Goal: Information Seeking & Learning: Learn about a topic

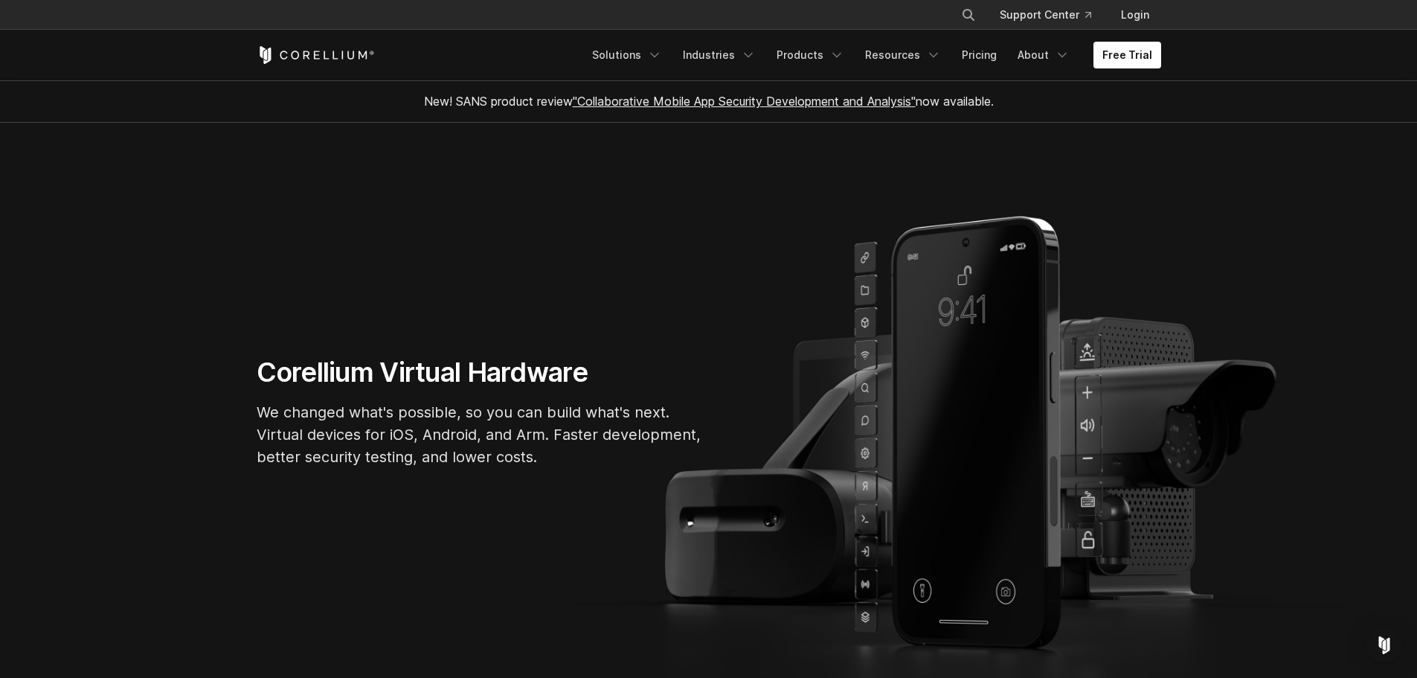
click at [449, 265] on section "Corellium Virtual Hardware We changed what's possible, so you can build what's …" at bounding box center [708, 418] width 1417 height 590
click at [662, 57] on icon "Navigation Menu" at bounding box center [654, 55] width 15 height 15
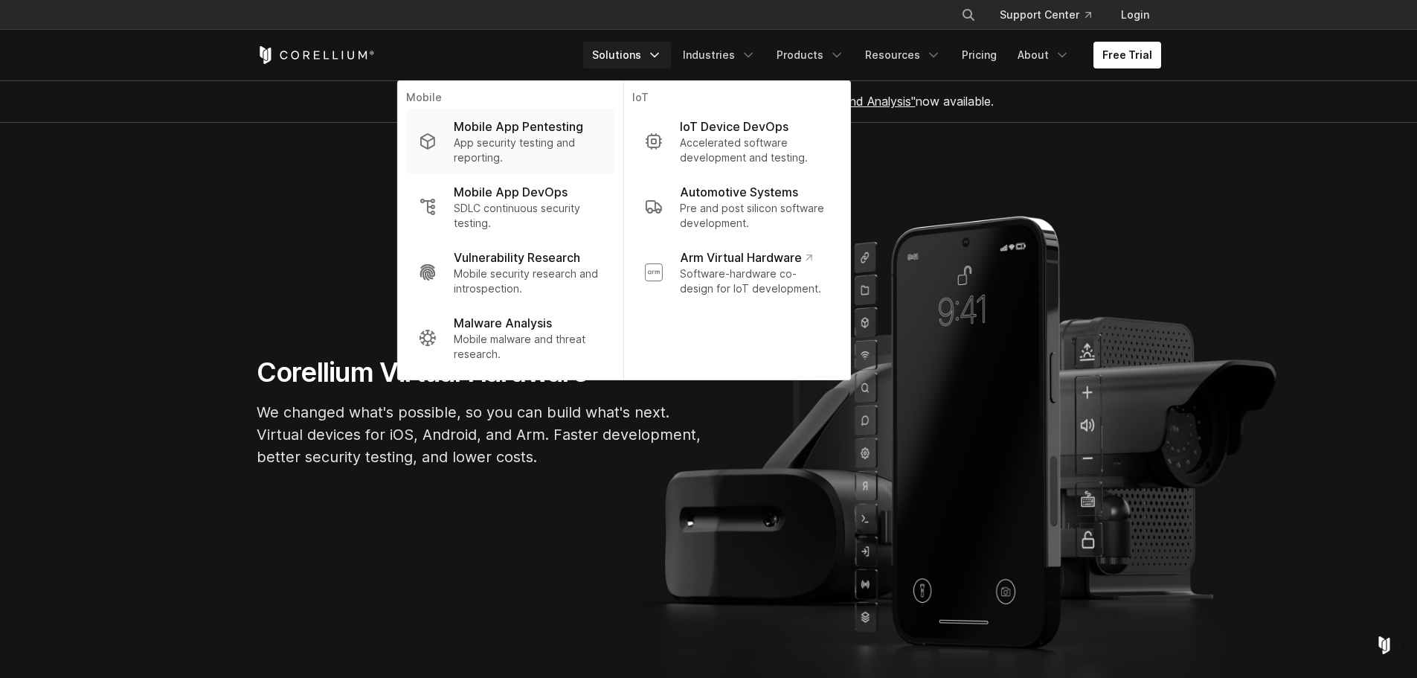
click at [481, 147] on p "App security testing and reporting." at bounding box center [528, 150] width 148 height 30
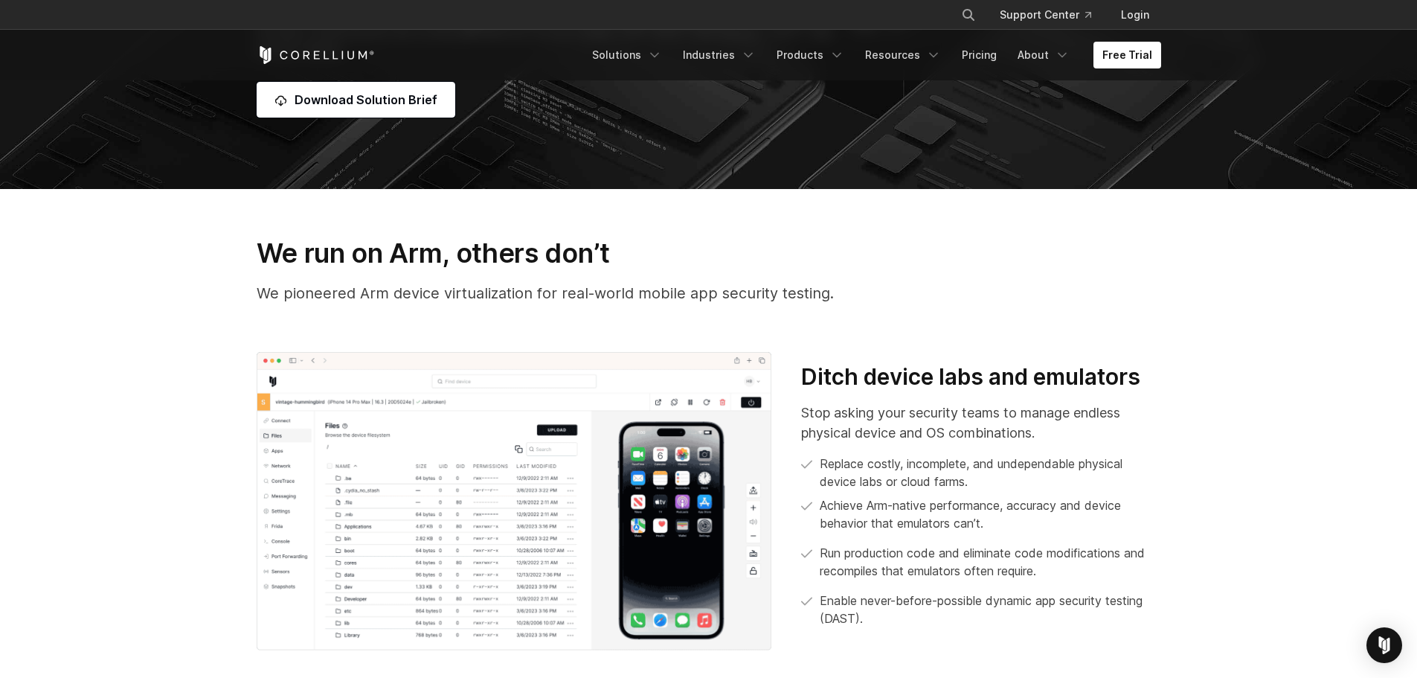
scroll to position [446, 0]
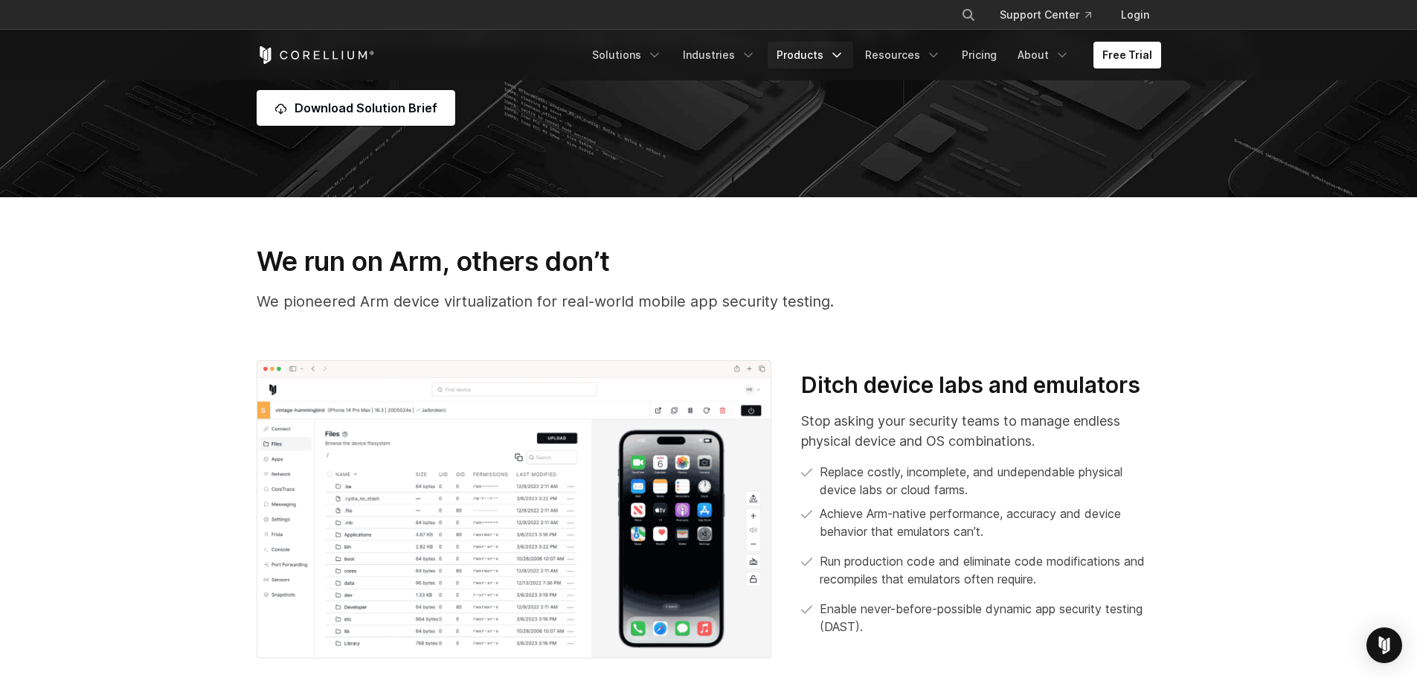
click at [812, 48] on link "Products" at bounding box center [811, 55] width 86 height 27
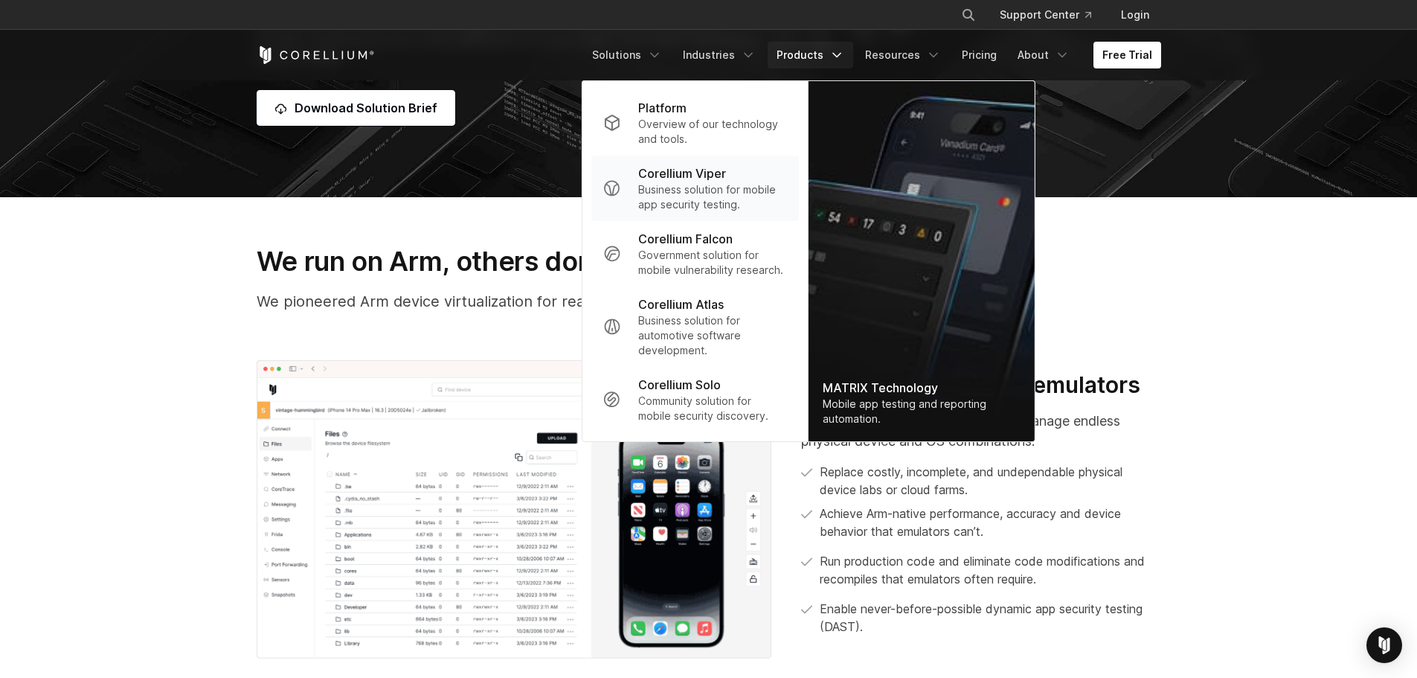
click at [687, 194] on p "Business solution for mobile app security testing." at bounding box center [712, 197] width 148 height 30
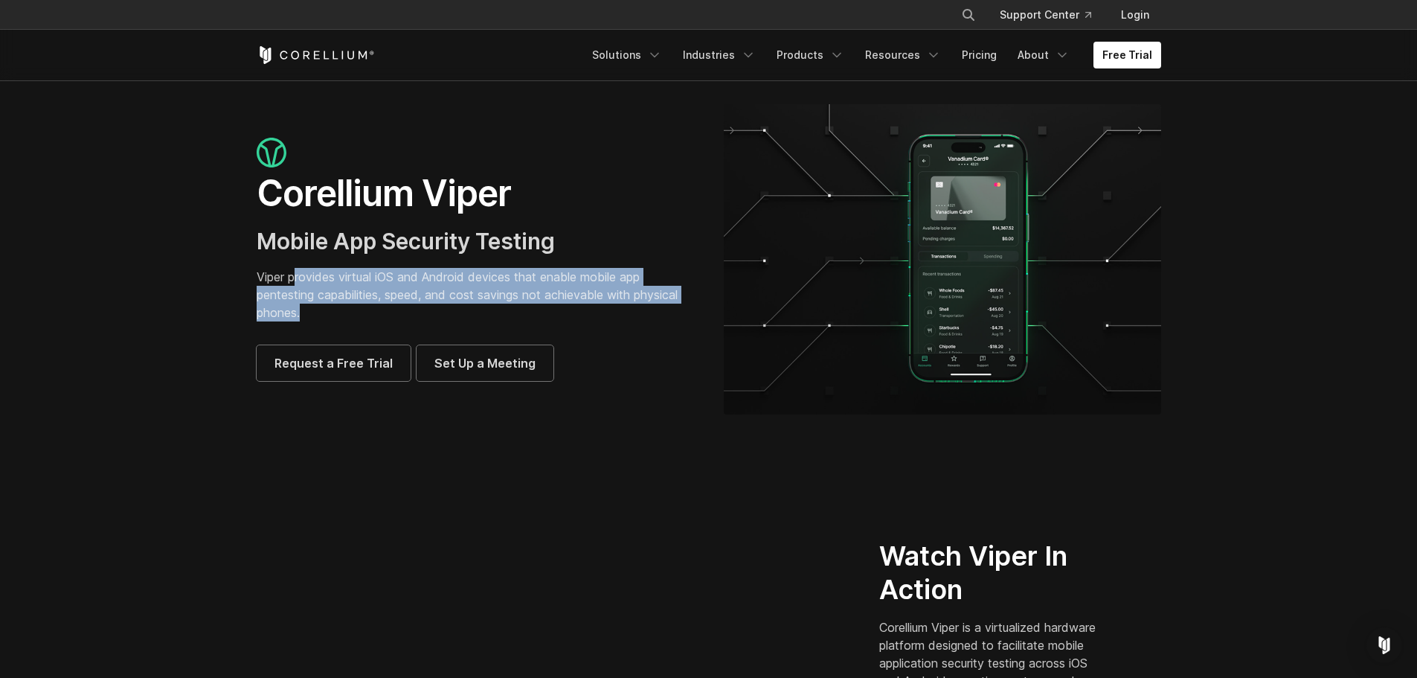
drag, startPoint x: 298, startPoint y: 277, endPoint x: 342, endPoint y: 306, distance: 52.6
click at [344, 306] on p "Viper provides virtual iOS and Android devices that enable mobile app pentestin…" at bounding box center [475, 295] width 437 height 54
click at [334, 306] on p "Viper provides virtual iOS and Android devices that enable mobile app pentestin…" at bounding box center [475, 295] width 437 height 54
drag, startPoint x: 304, startPoint y: 313, endPoint x: 420, endPoint y: 279, distance: 121.0
click at [420, 279] on p "Viper provides virtual iOS and Android devices that enable mobile app pentestin…" at bounding box center [475, 295] width 437 height 54
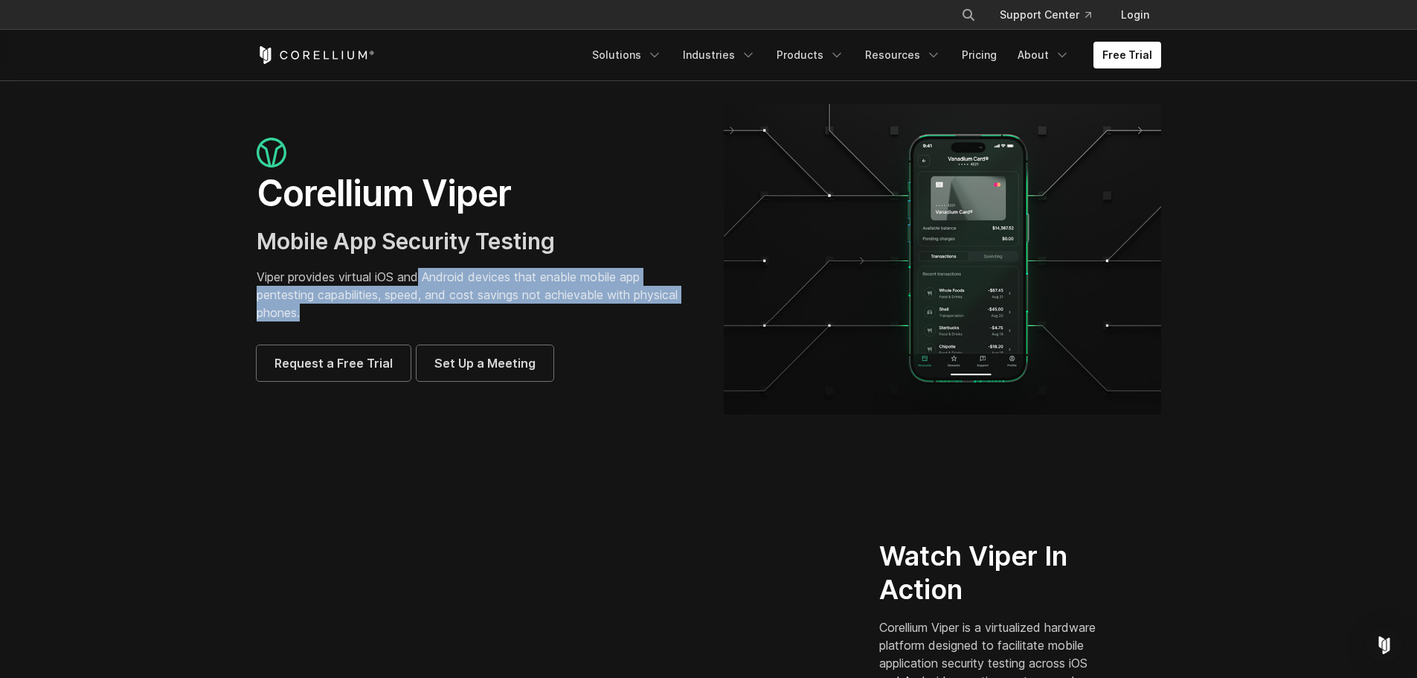
click at [420, 279] on p "Viper provides virtual iOS and Android devices that enable mobile app pentestin…" at bounding box center [475, 295] width 437 height 54
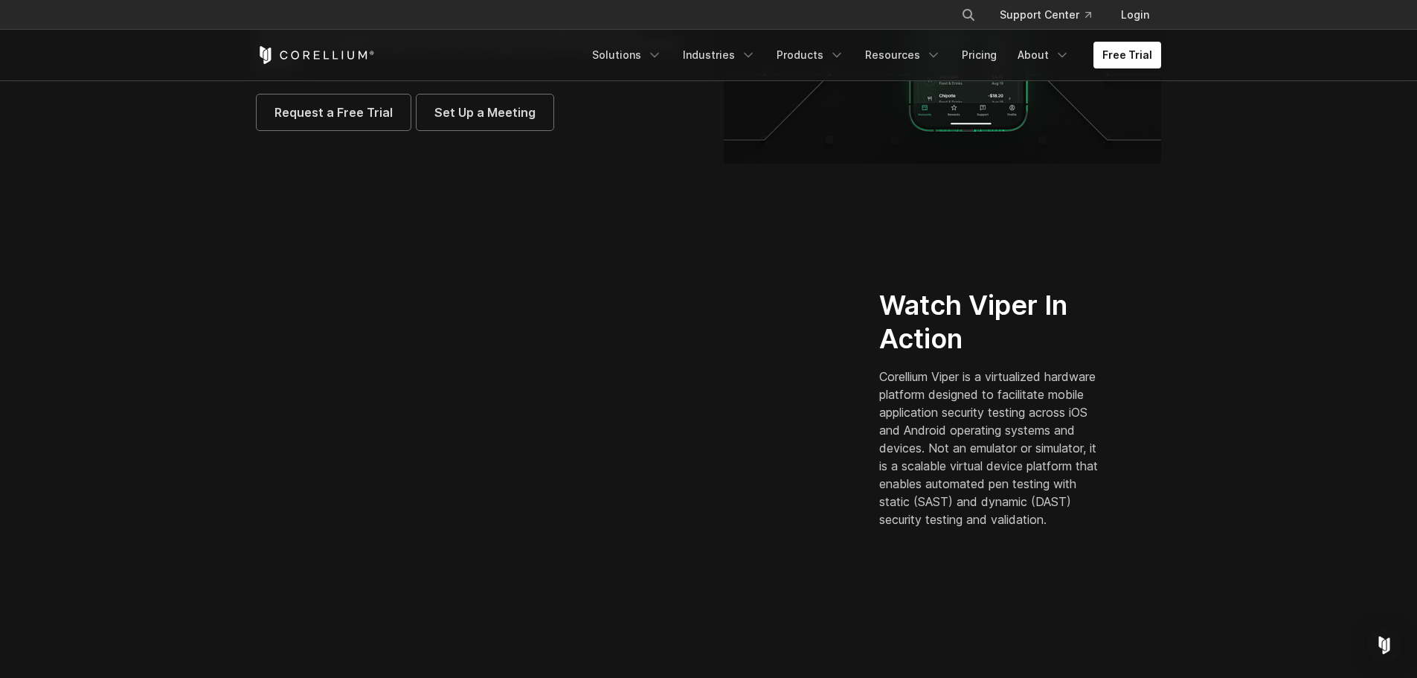
scroll to position [298, 0]
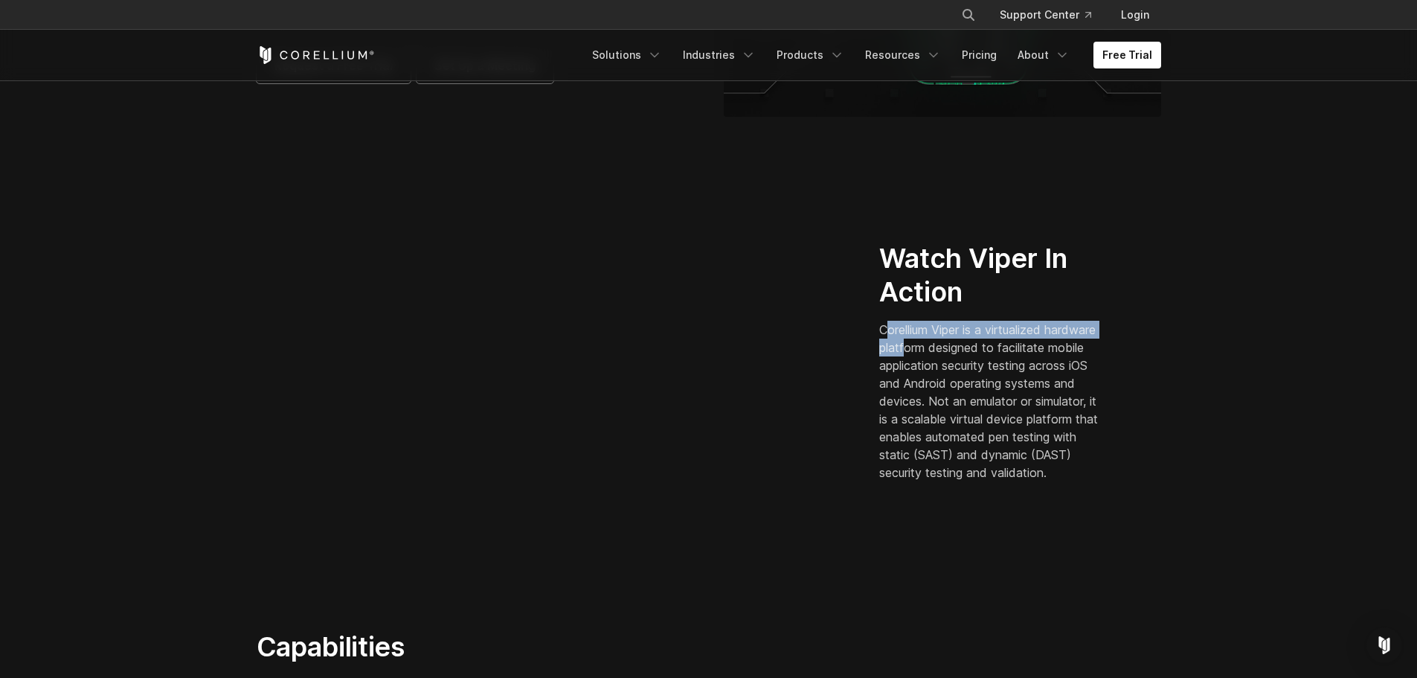
drag, startPoint x: 887, startPoint y: 327, endPoint x: 966, endPoint y: 330, distance: 79.0
click at [966, 333] on p "Corellium Viper is a virtualized hardware platform designed to facilitate mobil…" at bounding box center [991, 401] width 225 height 161
click at [966, 330] on p "Corellium Viper is a virtualized hardware platform designed to facilitate mobil…" at bounding box center [991, 401] width 225 height 161
drag, startPoint x: 879, startPoint y: 318, endPoint x: 975, endPoint y: 478, distance: 187.2
click at [975, 478] on div "Watch Viper In Action Corellium Viper is a virtualized hardware platform design…" at bounding box center [1021, 367] width 312 height 251
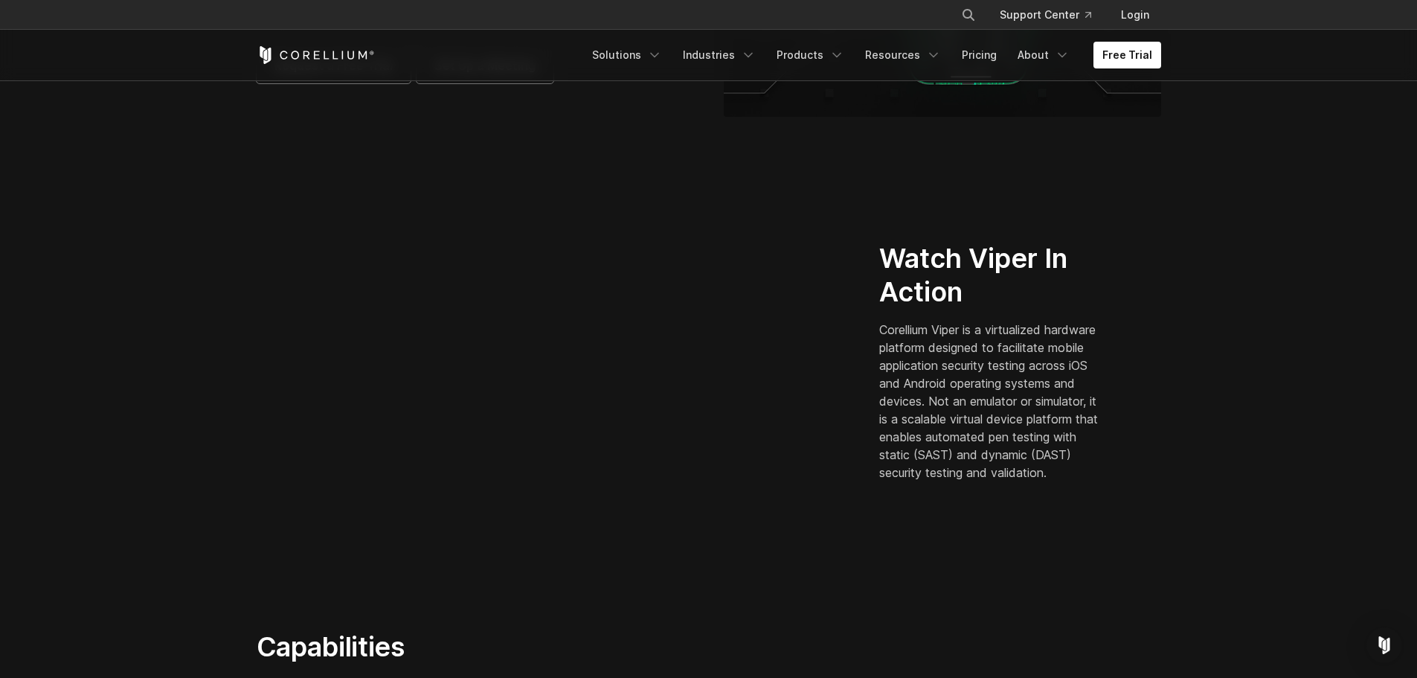
click at [975, 478] on p "Corellium Viper is a virtualized hardware platform designed to facilitate mobil…" at bounding box center [991, 401] width 225 height 161
drag, startPoint x: 891, startPoint y: 426, endPoint x: 1067, endPoint y: 430, distance: 175.6
click at [1067, 430] on p "Corellium Viper is a virtualized hardware platform designed to facilitate mobil…" at bounding box center [991, 401] width 225 height 161
click at [915, 449] on p "Corellium Viper is a virtualized hardware platform designed to facilitate mobil…" at bounding box center [991, 401] width 225 height 161
drag, startPoint x: 982, startPoint y: 445, endPoint x: 1030, endPoint y: 445, distance: 47.6
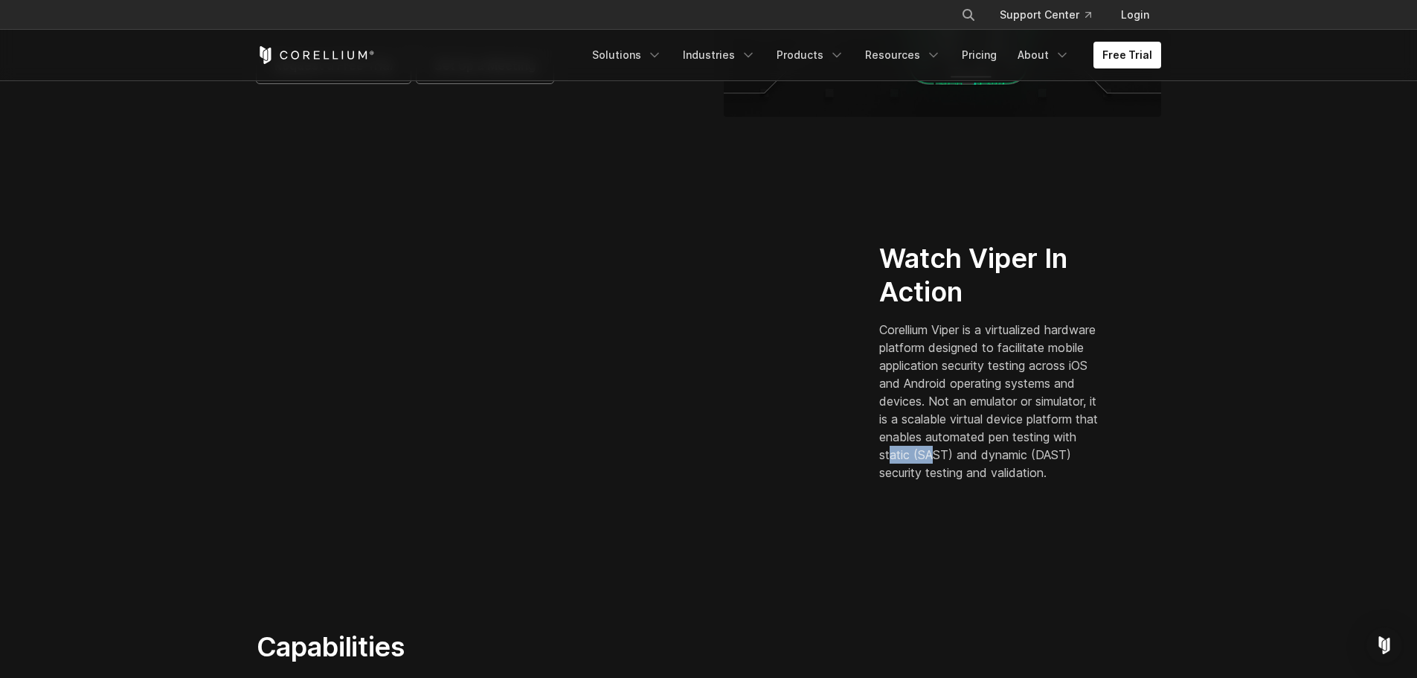
click at [1030, 445] on p "Corellium Viper is a virtualized hardware platform designed to facilitate mobil…" at bounding box center [991, 401] width 225 height 161
click at [1024, 445] on p "Corellium Viper is a virtualized hardware platform designed to facilitate mobil…" at bounding box center [991, 401] width 225 height 161
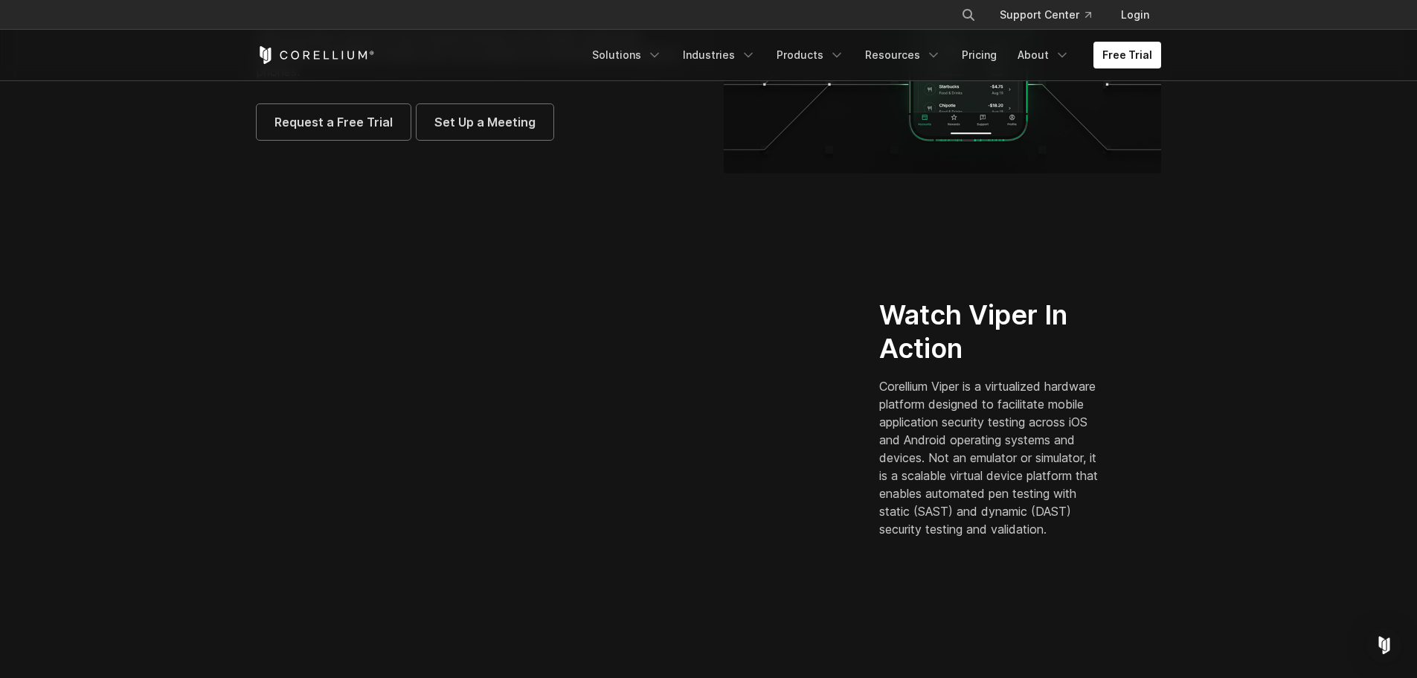
scroll to position [149, 0]
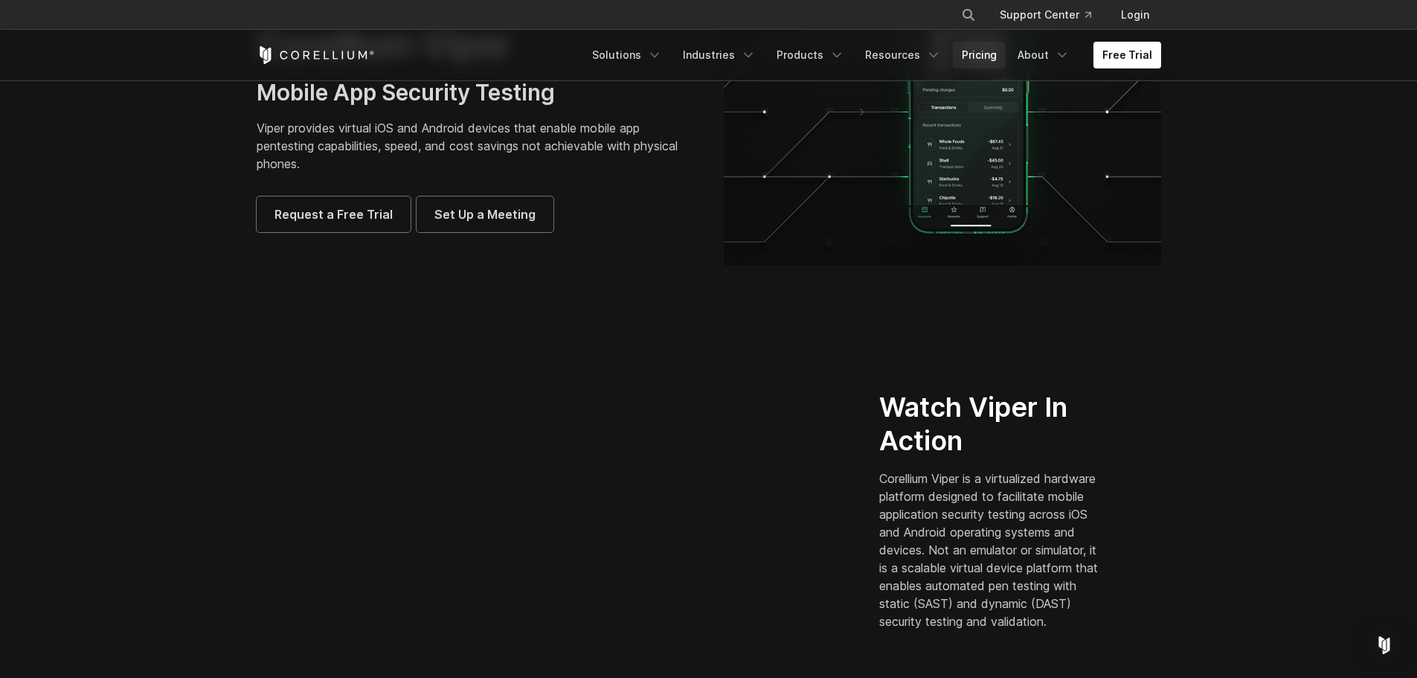
click at [986, 48] on link "Pricing" at bounding box center [979, 55] width 53 height 27
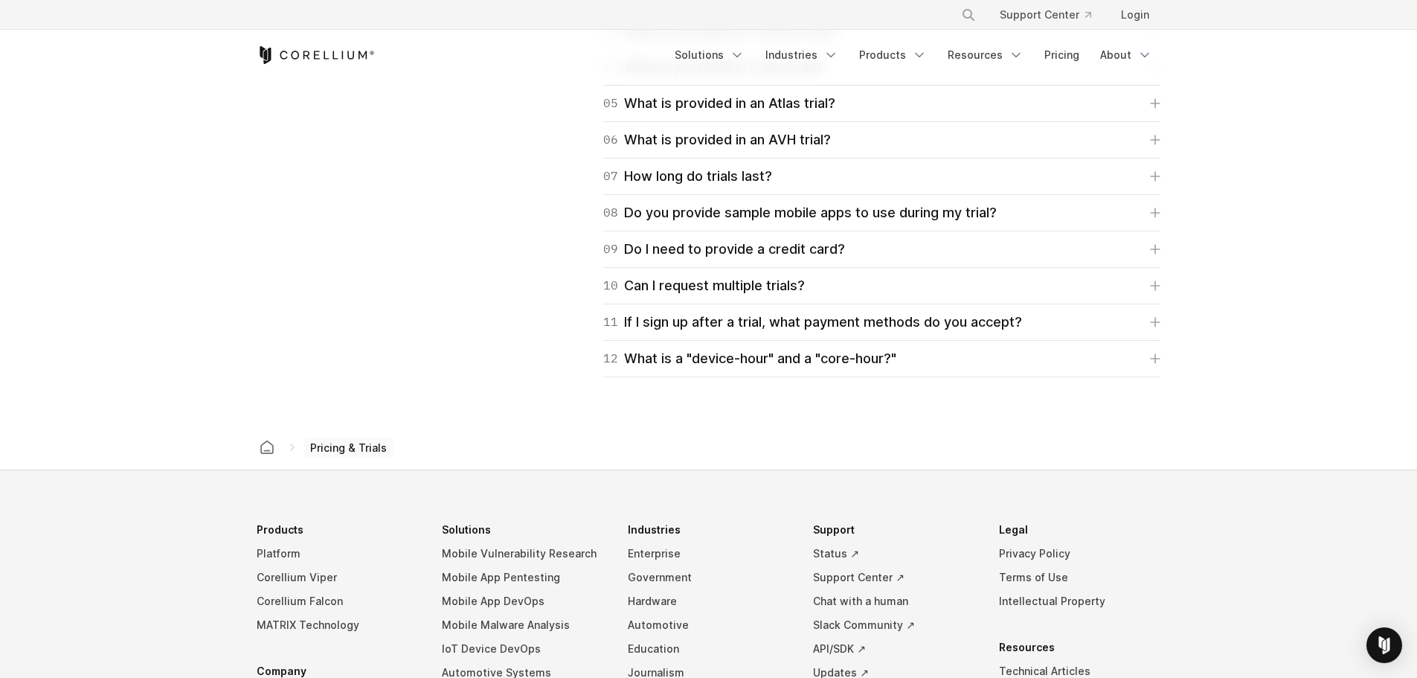
scroll to position [2306, 0]
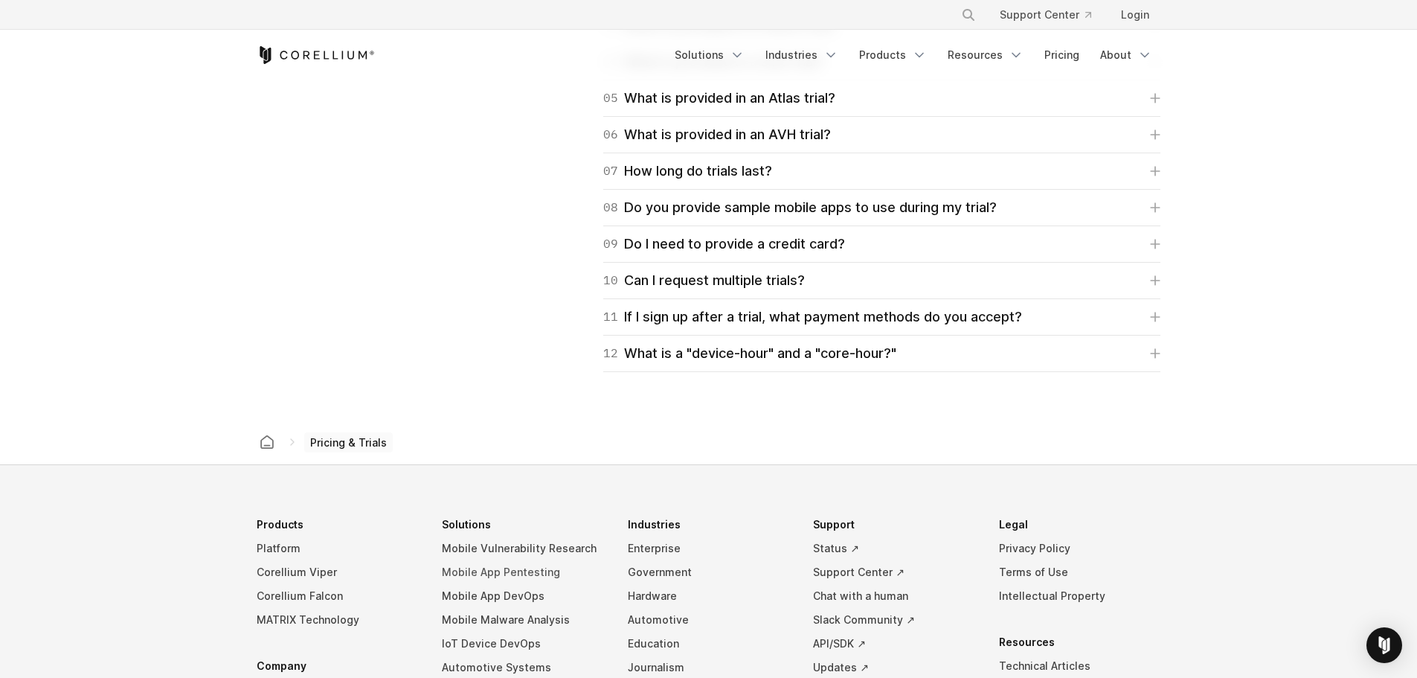
click at [503, 574] on link "Mobile App Pentesting" at bounding box center [523, 572] width 162 height 24
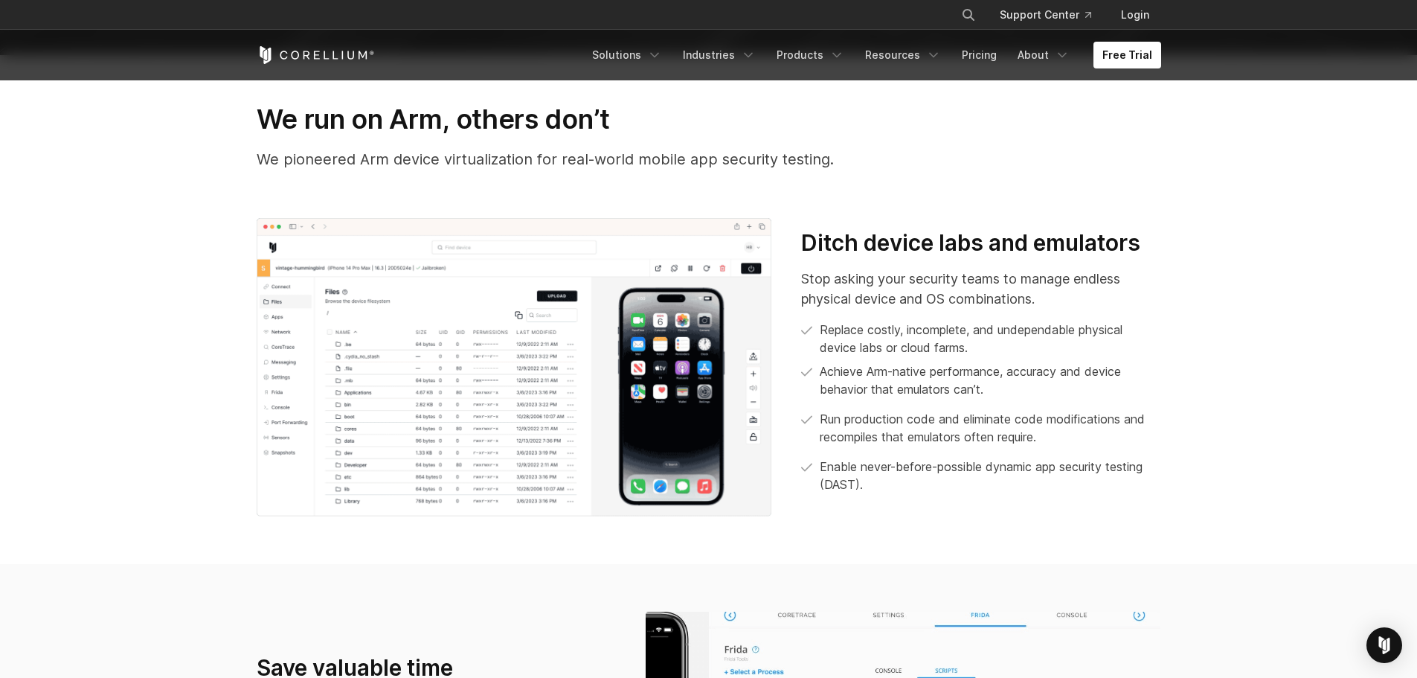
scroll to position [595, 0]
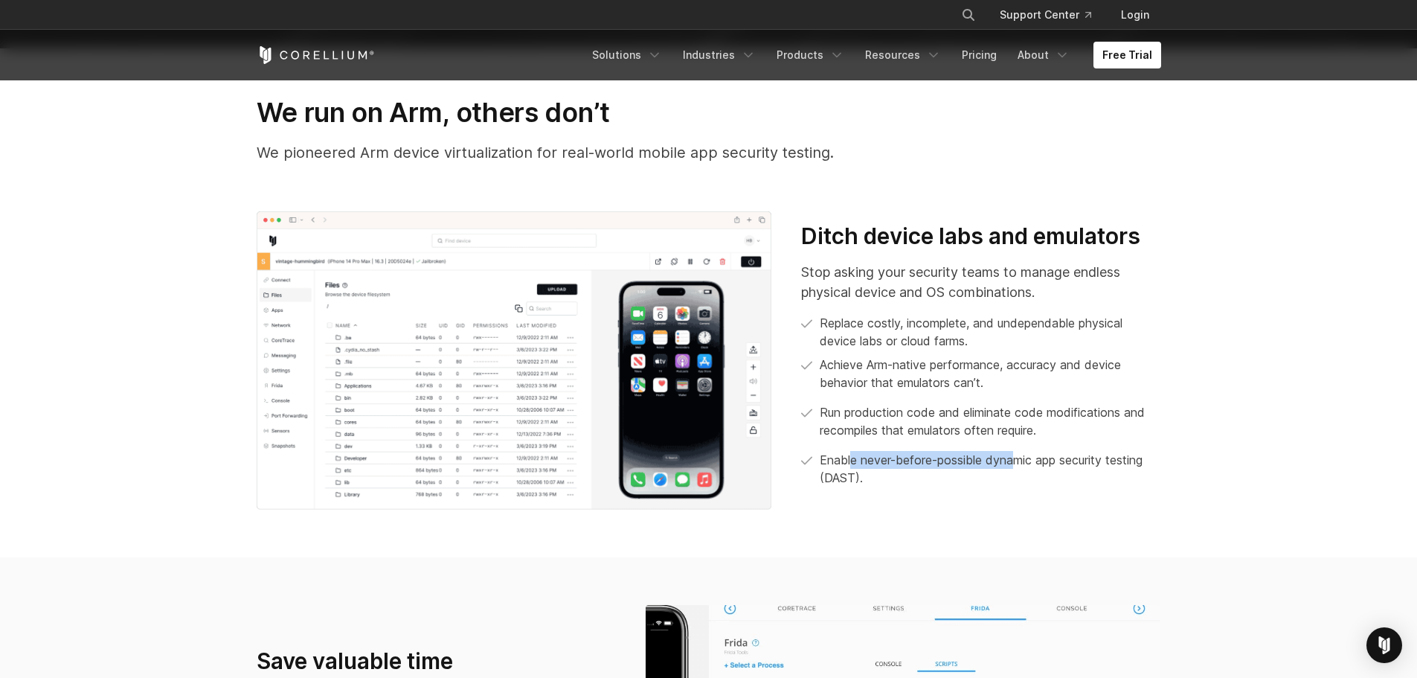
drag, startPoint x: 854, startPoint y: 461, endPoint x: 1021, endPoint y: 464, distance: 166.7
click at [1021, 464] on p "Enable never-before-possible dynamic app security testing (DAST)." at bounding box center [990, 469] width 341 height 36
click at [1017, 464] on p "Enable never-before-possible dynamic app security testing (DAST)." at bounding box center [990, 469] width 341 height 36
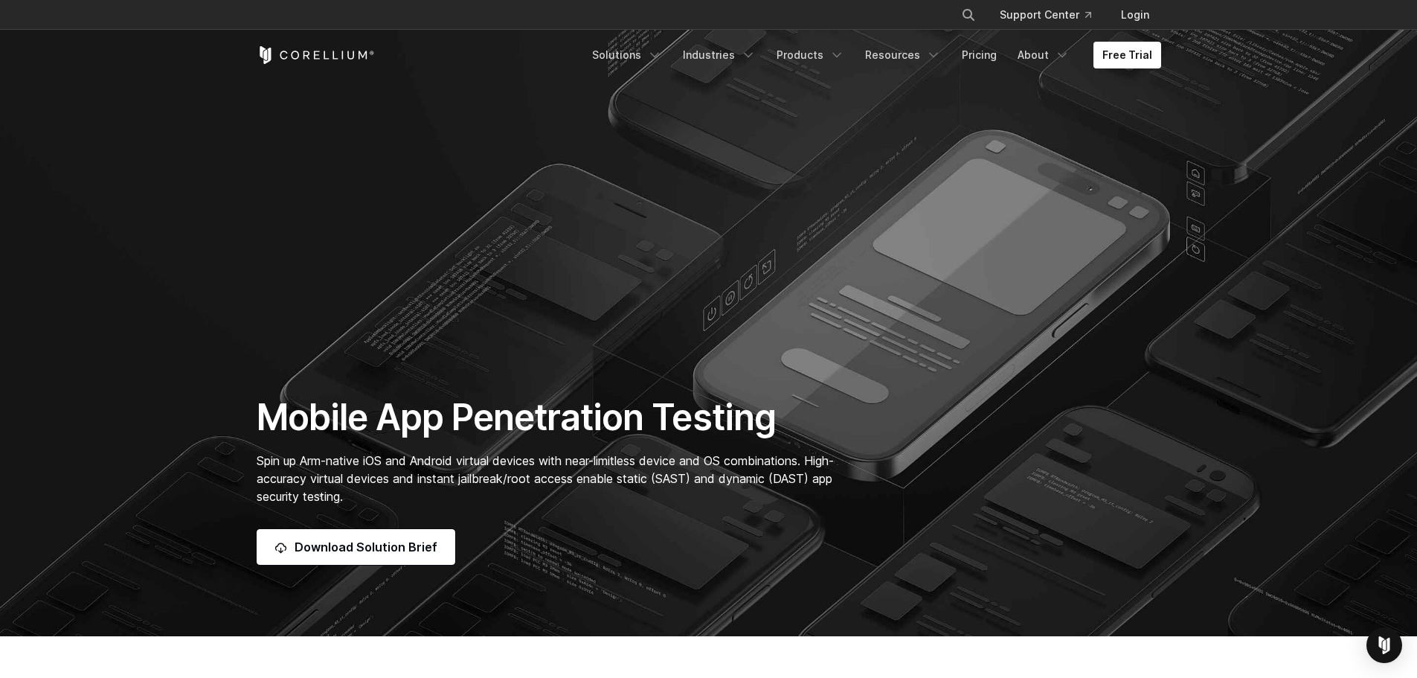
scroll to position [0, 0]
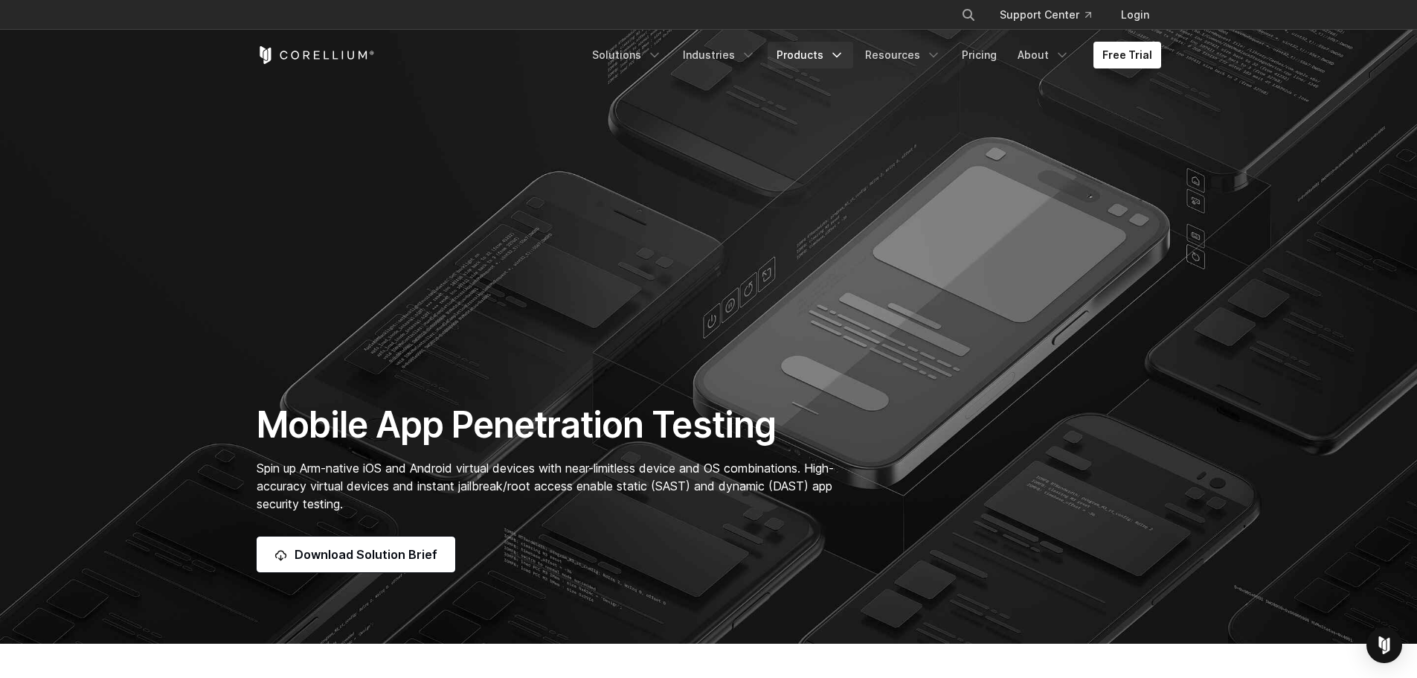
click at [814, 60] on link "Products" at bounding box center [811, 55] width 86 height 27
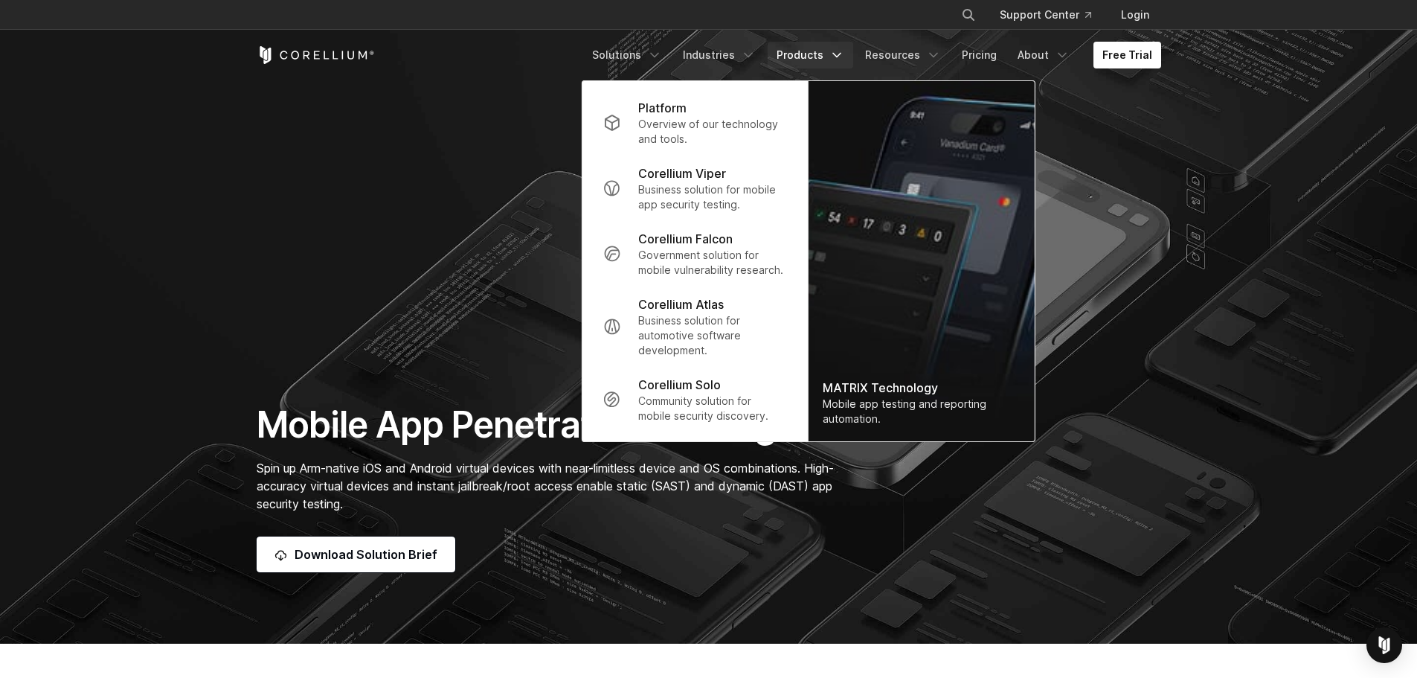
click at [458, 260] on section "Mobile App Penetration Testing Spin up Arm-native iOS and Android virtual devic…" at bounding box center [708, 322] width 1417 height 644
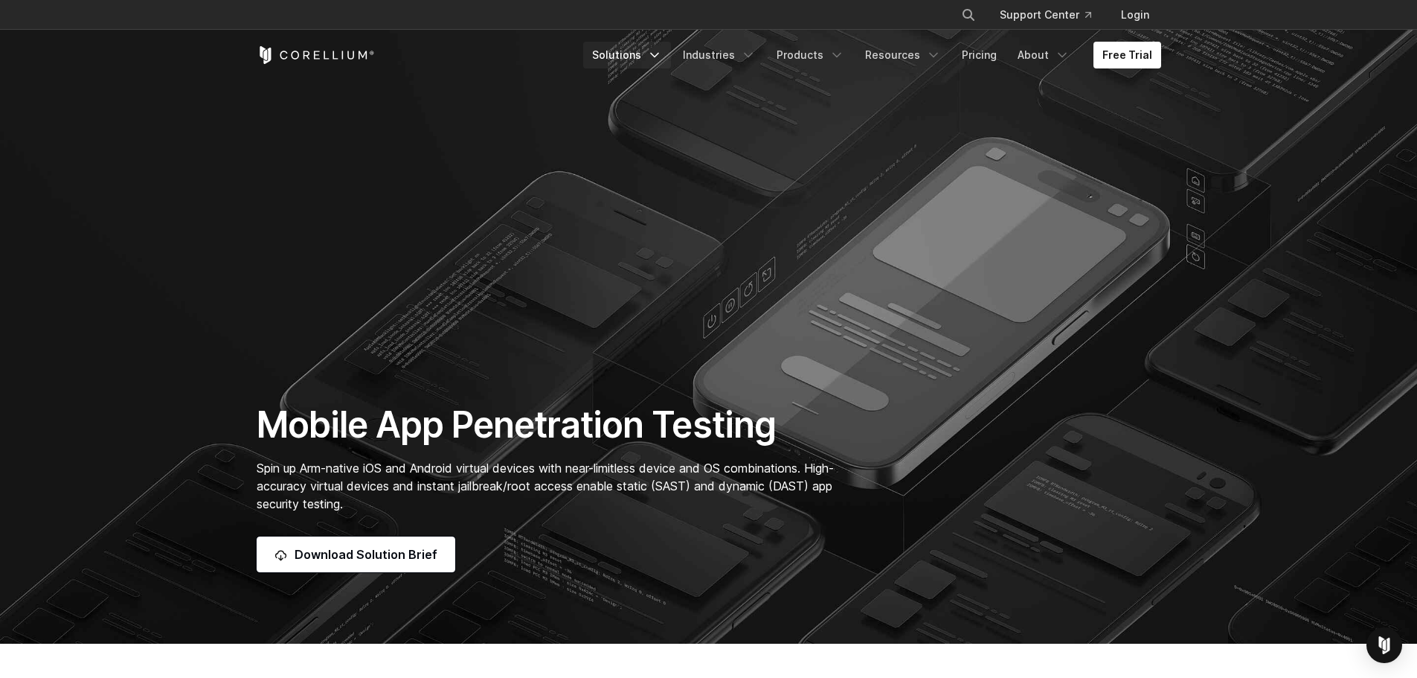
click at [662, 57] on icon "Navigation Menu" at bounding box center [654, 55] width 15 height 15
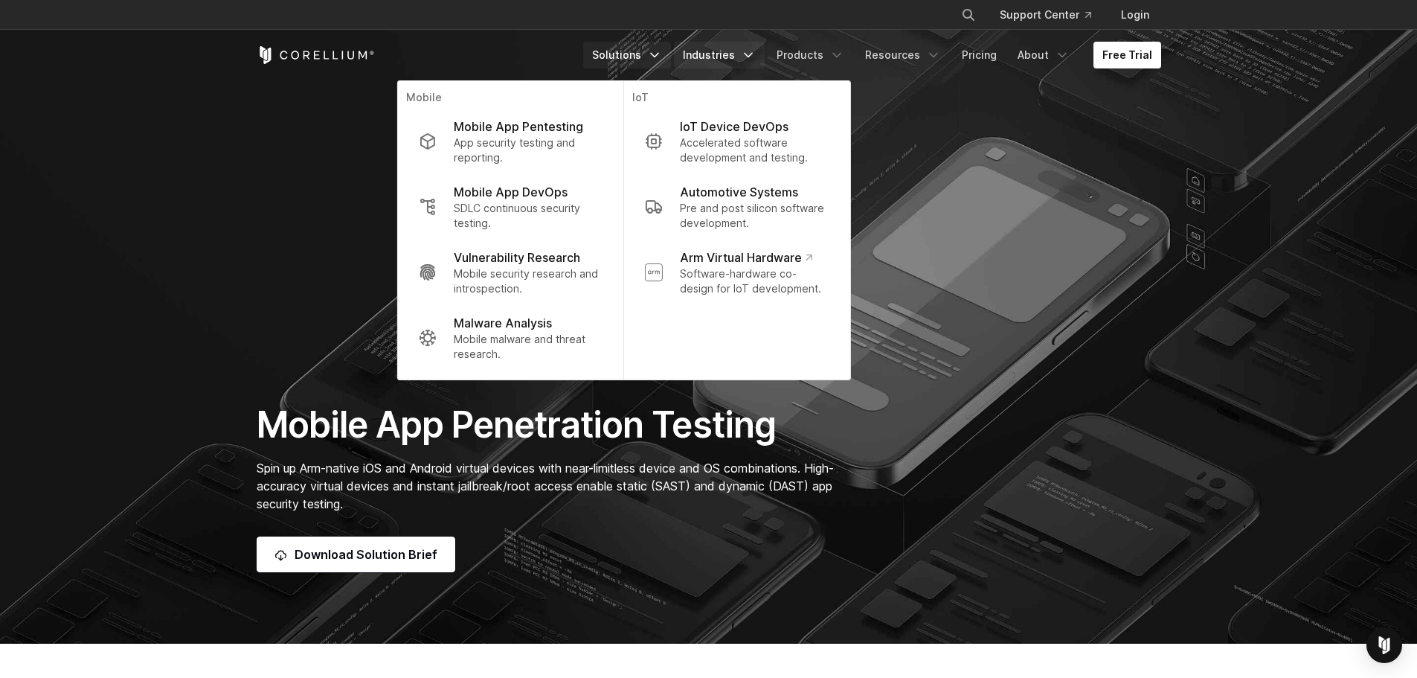
click at [756, 52] on icon "Navigation Menu" at bounding box center [748, 55] width 15 height 15
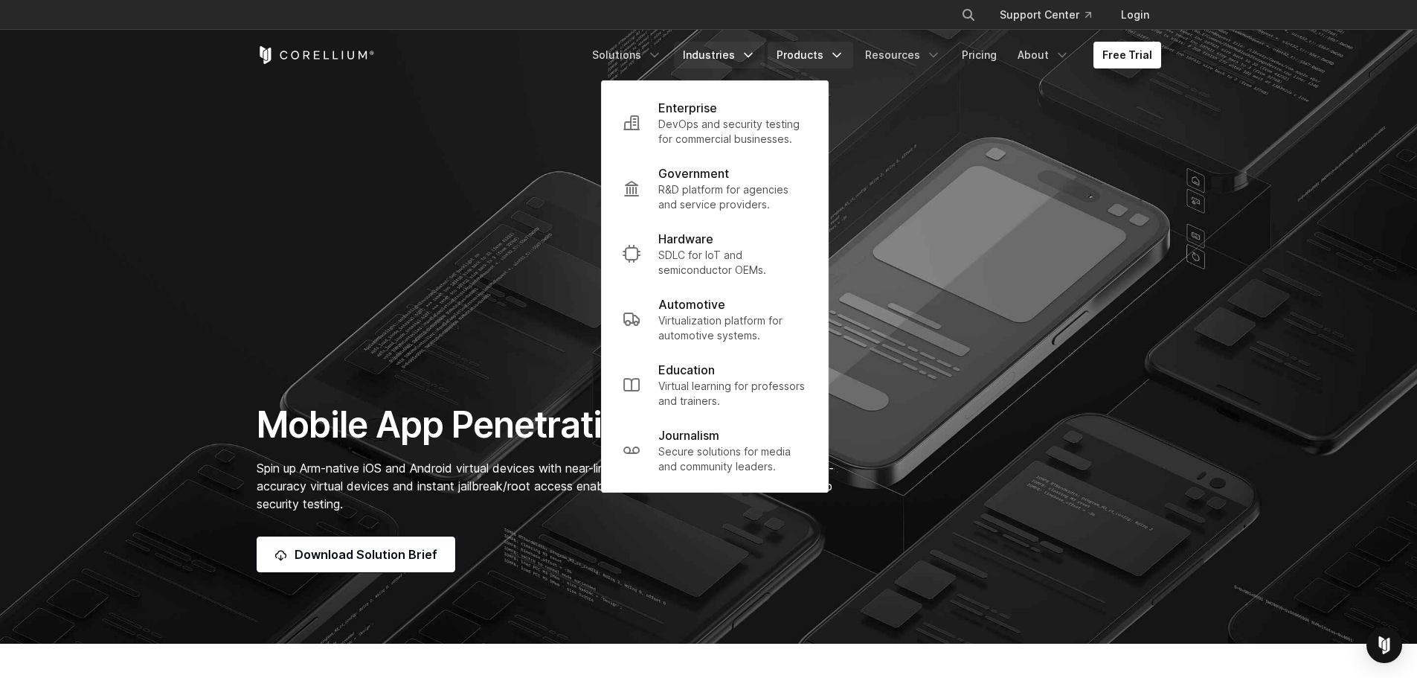
click at [833, 57] on link "Products" at bounding box center [811, 55] width 86 height 27
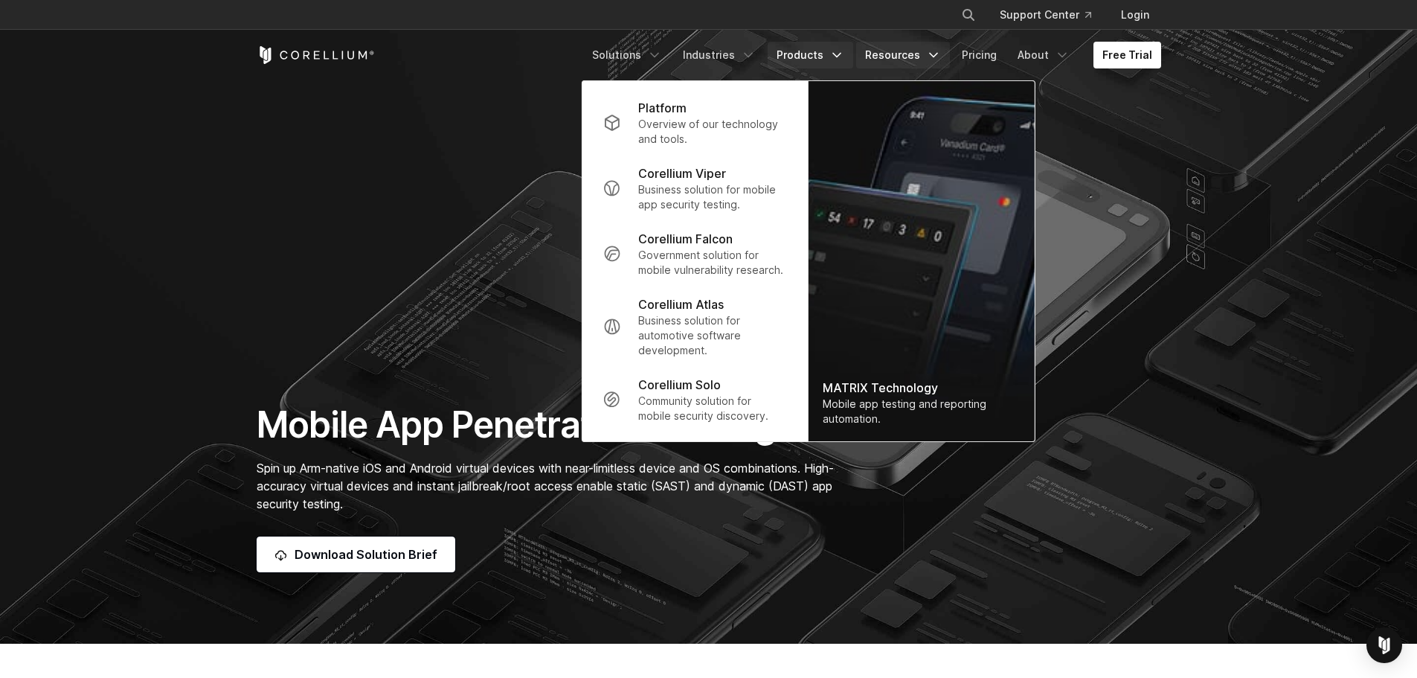
click at [926, 54] on link "Resources" at bounding box center [903, 55] width 94 height 27
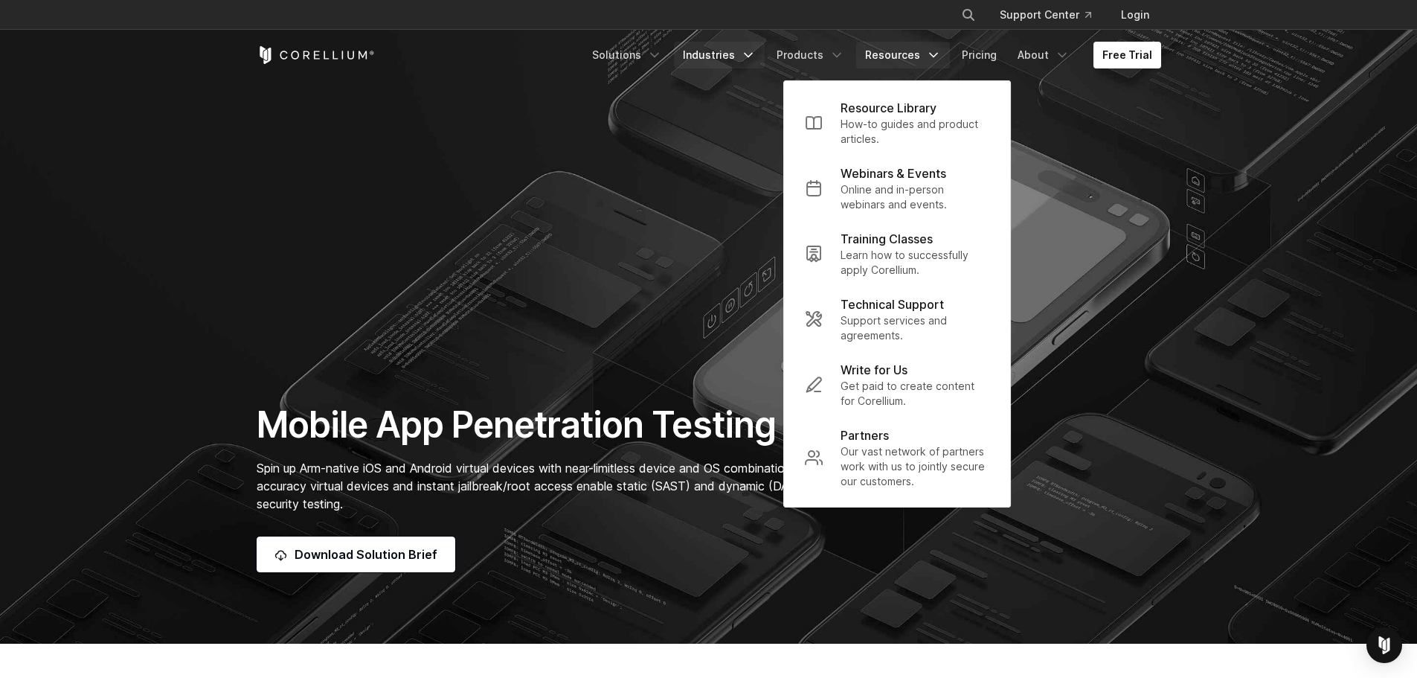
click at [725, 53] on link "Industries" at bounding box center [719, 55] width 91 height 27
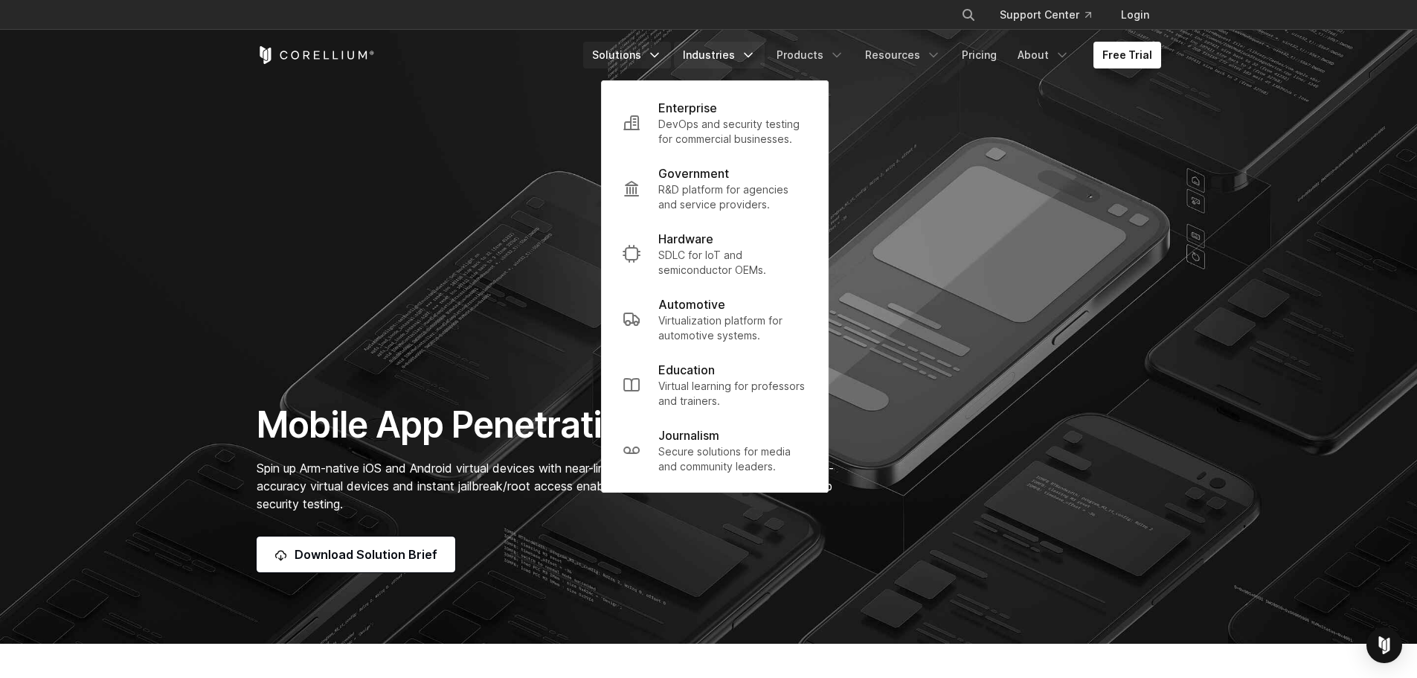
click at [642, 55] on link "Solutions" at bounding box center [627, 55] width 88 height 27
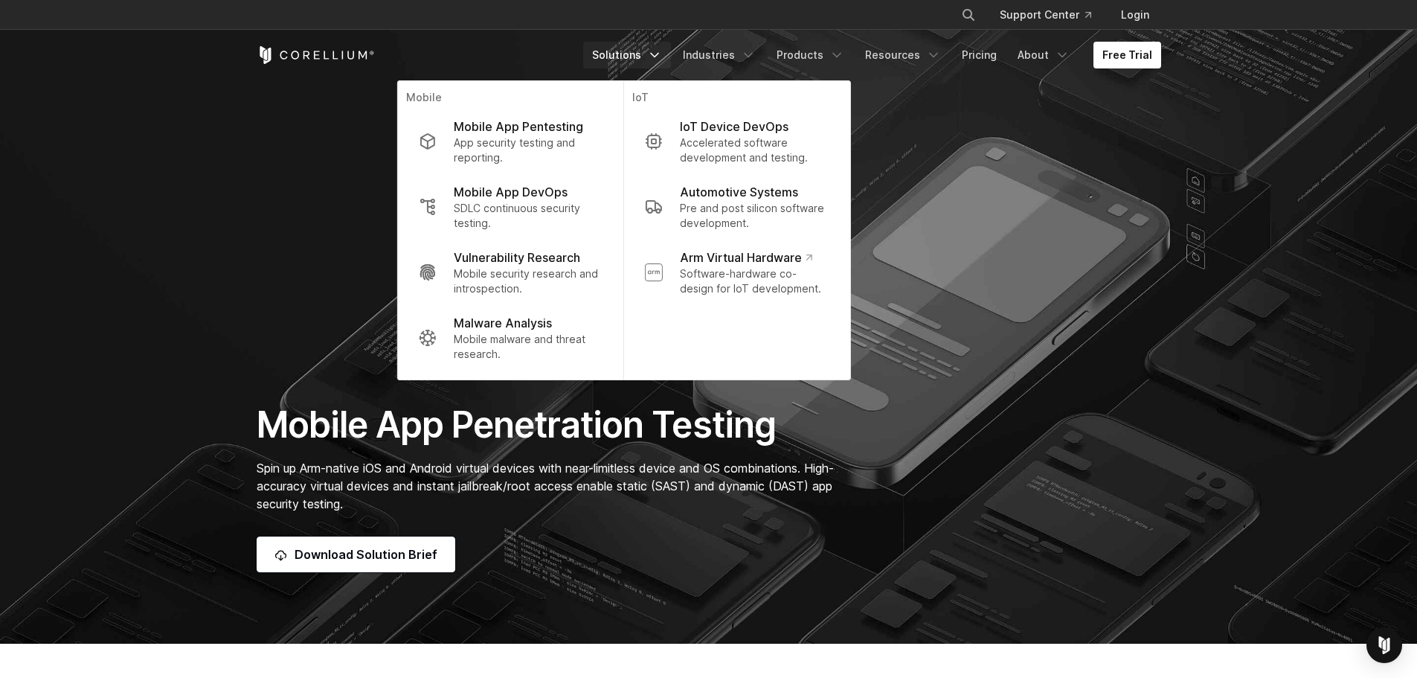
click at [627, 56] on link "Solutions" at bounding box center [627, 55] width 88 height 27
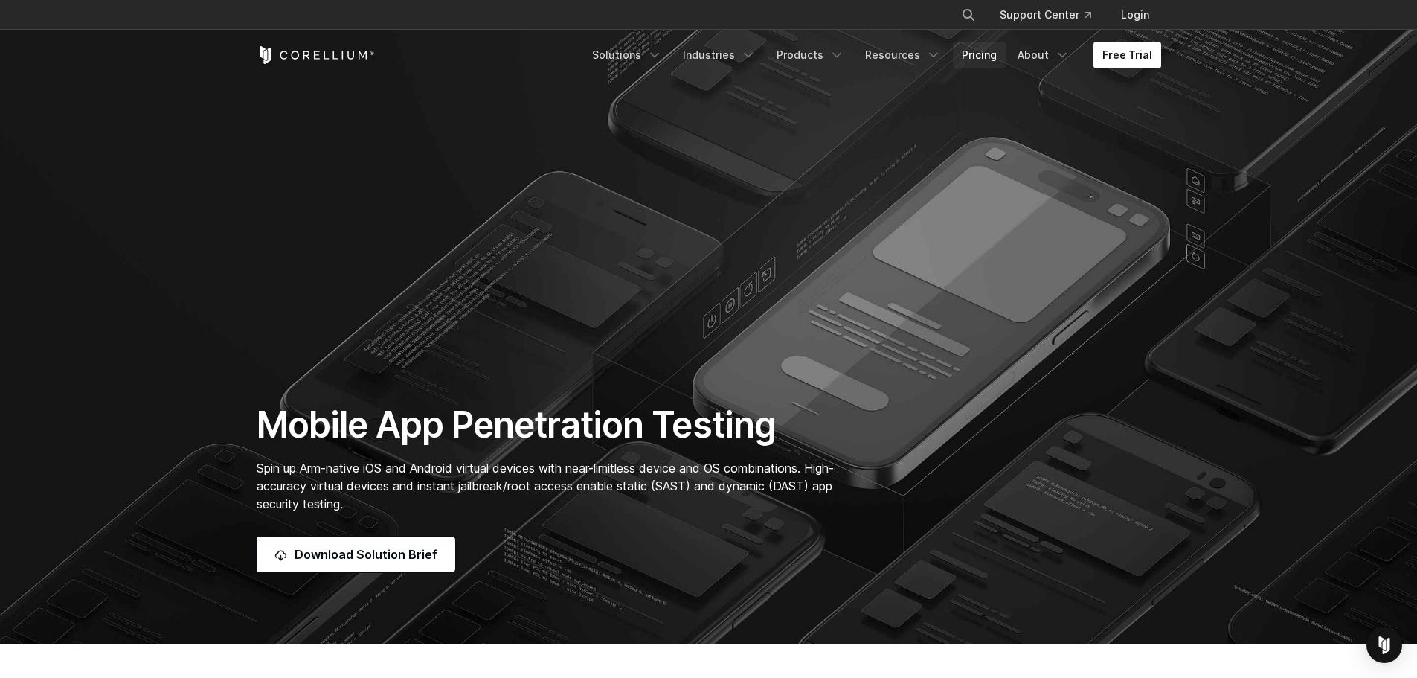
click at [990, 54] on link "Pricing" at bounding box center [979, 55] width 53 height 27
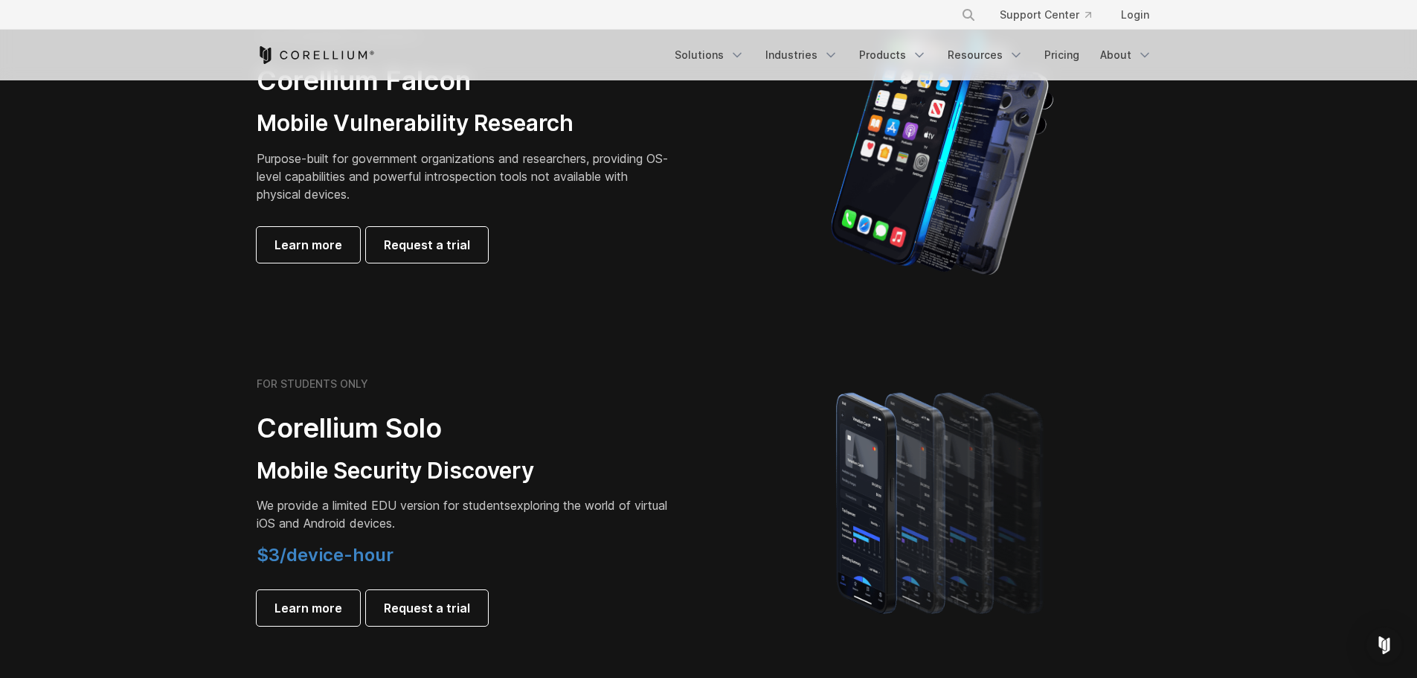
scroll to position [744, 0]
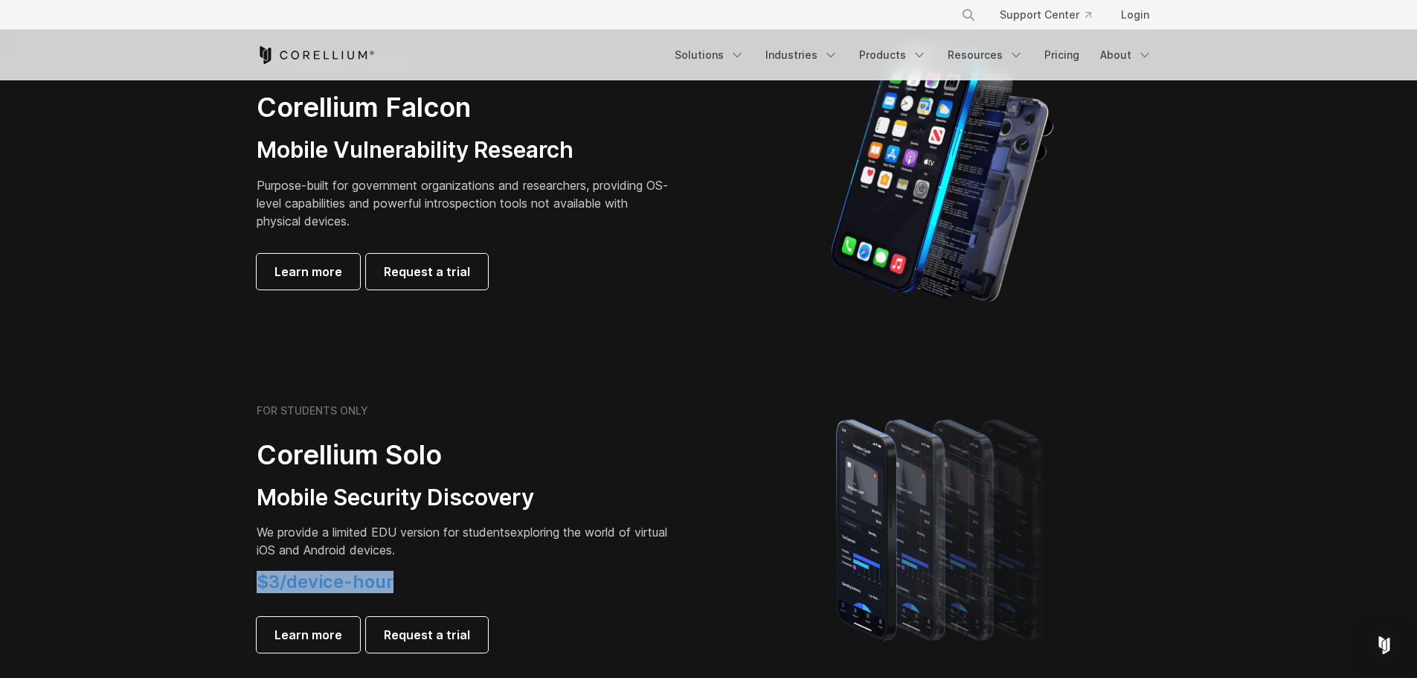
drag, startPoint x: 257, startPoint y: 586, endPoint x: 484, endPoint y: 578, distance: 227.0
click at [481, 577] on h4 "$3/device-hour" at bounding box center [465, 582] width 417 height 22
click at [378, 580] on span "$3/device-hour" at bounding box center [325, 582] width 137 height 22
click at [268, 398] on div "FOR STUDENTS ONLY Corellium Solo Mobile Security Discovery We provide a limited…" at bounding box center [709, 528] width 934 height 260
drag, startPoint x: 257, startPoint y: 411, endPoint x: 424, endPoint y: 439, distance: 169.7
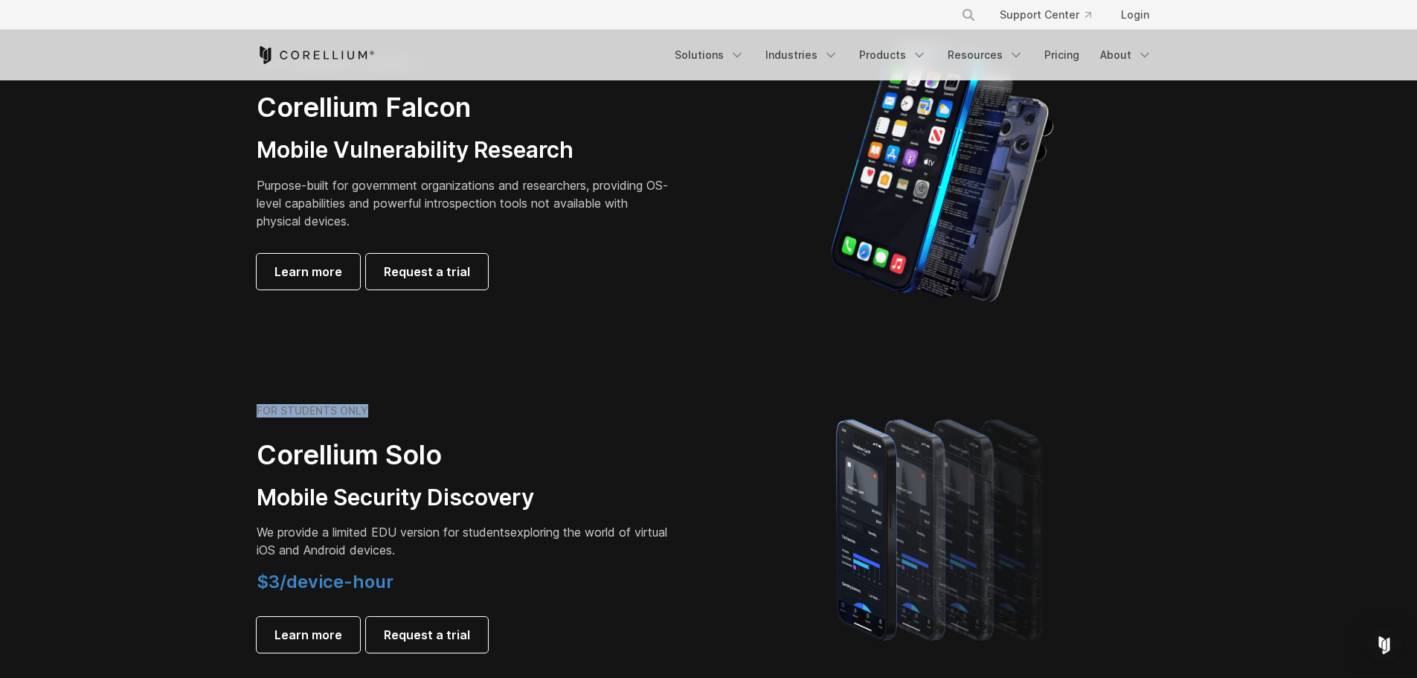
click at [414, 427] on div "FOR STUDENTS ONLY Corellium Solo Mobile Security Discovery We provide a limited…" at bounding box center [465, 528] width 417 height 249
click at [313, 429] on div "FOR STUDENTS ONLY Corellium Solo Mobile Security Discovery We provide a limited…" at bounding box center [465, 528] width 417 height 249
drag, startPoint x: 253, startPoint y: 409, endPoint x: 403, endPoint y: 426, distance: 151.2
click at [403, 426] on div "FOR STUDENTS ONLY Corellium Solo Mobile Security Discovery We provide a limited…" at bounding box center [475, 528] width 467 height 249
click at [361, 417] on h6 "FOR STUDENTS ONLY" at bounding box center [313, 410] width 112 height 13
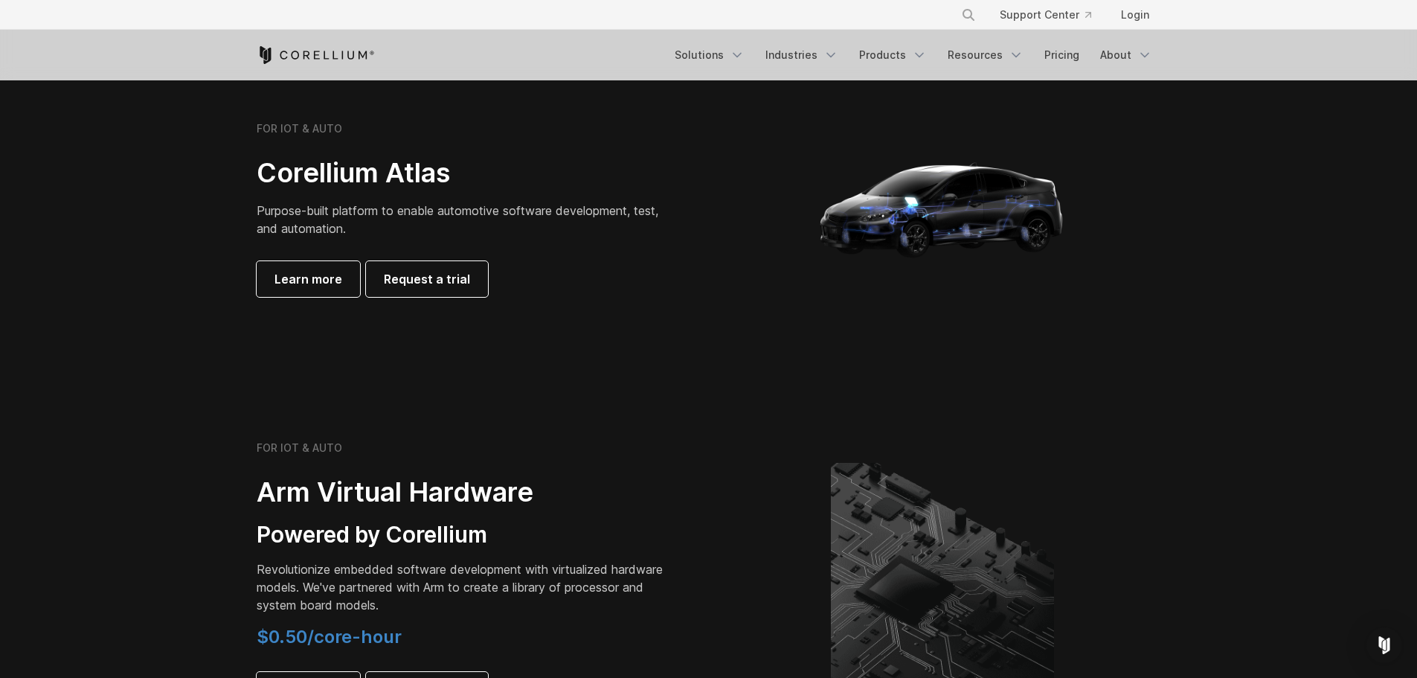
scroll to position [1488, 0]
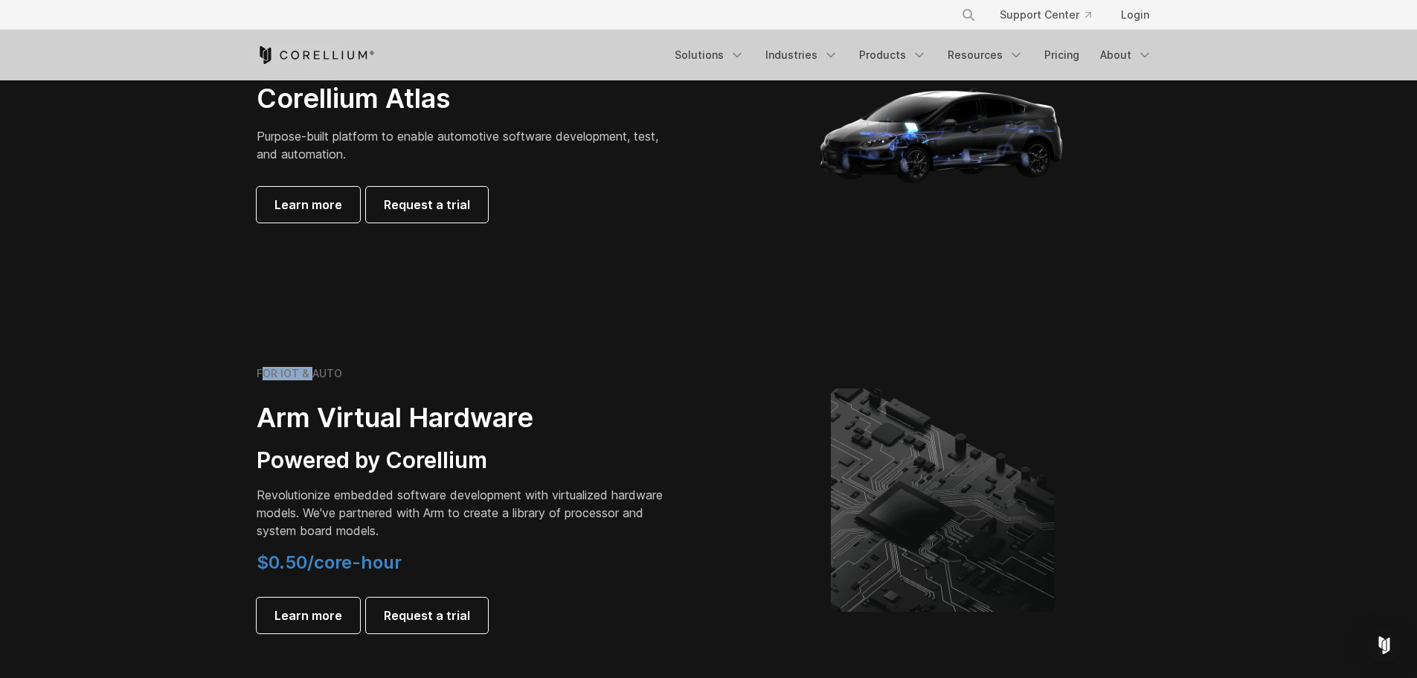
drag, startPoint x: 260, startPoint y: 368, endPoint x: 322, endPoint y: 373, distance: 62.8
click at [318, 373] on h6 "FOR IOT & AUTO" at bounding box center [300, 373] width 86 height 13
click at [323, 373] on h6 "FOR IOT & AUTO" at bounding box center [300, 373] width 86 height 13
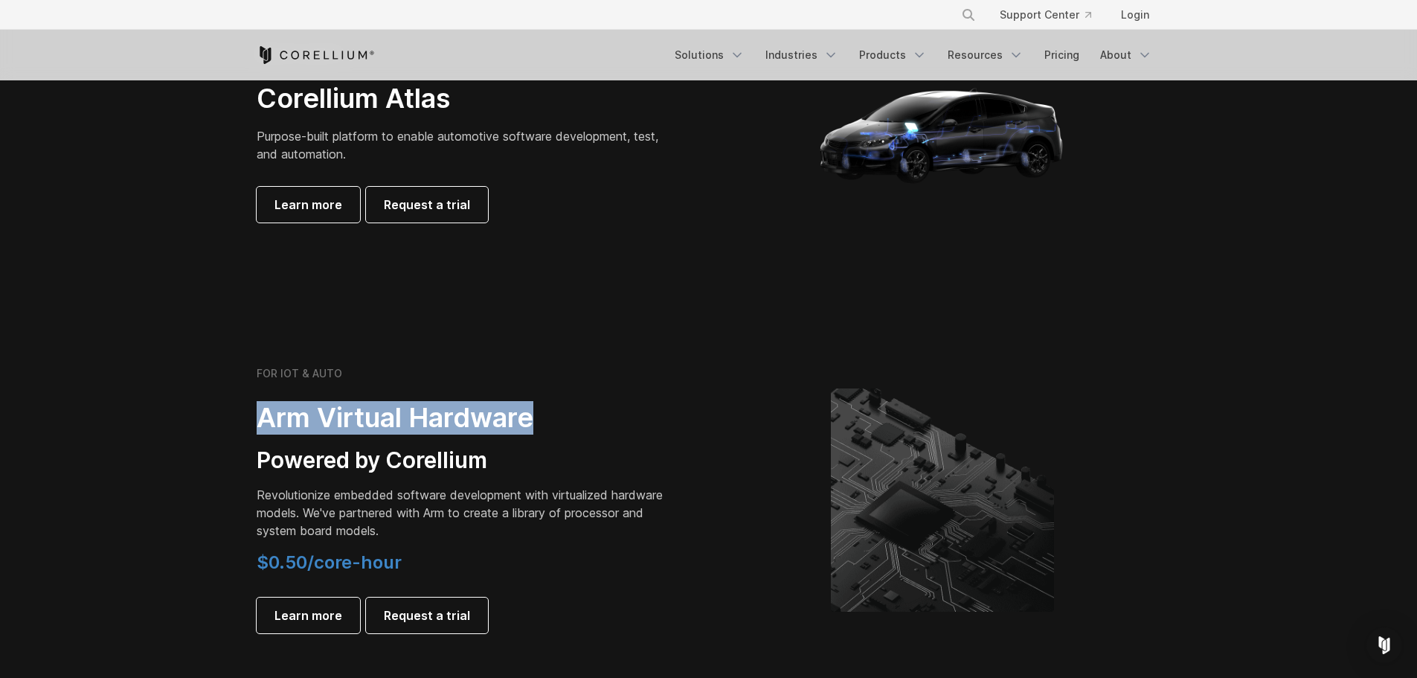
drag, startPoint x: 259, startPoint y: 420, endPoint x: 592, endPoint y: 430, distance: 333.5
click at [592, 430] on h2 "Arm Virtual Hardware" at bounding box center [465, 417] width 417 height 33
click at [580, 427] on h2 "Arm Virtual Hardware" at bounding box center [465, 417] width 417 height 33
drag, startPoint x: 259, startPoint y: 416, endPoint x: 554, endPoint y: 422, distance: 294.7
click at [554, 422] on h2 "Arm Virtual Hardware" at bounding box center [465, 417] width 417 height 33
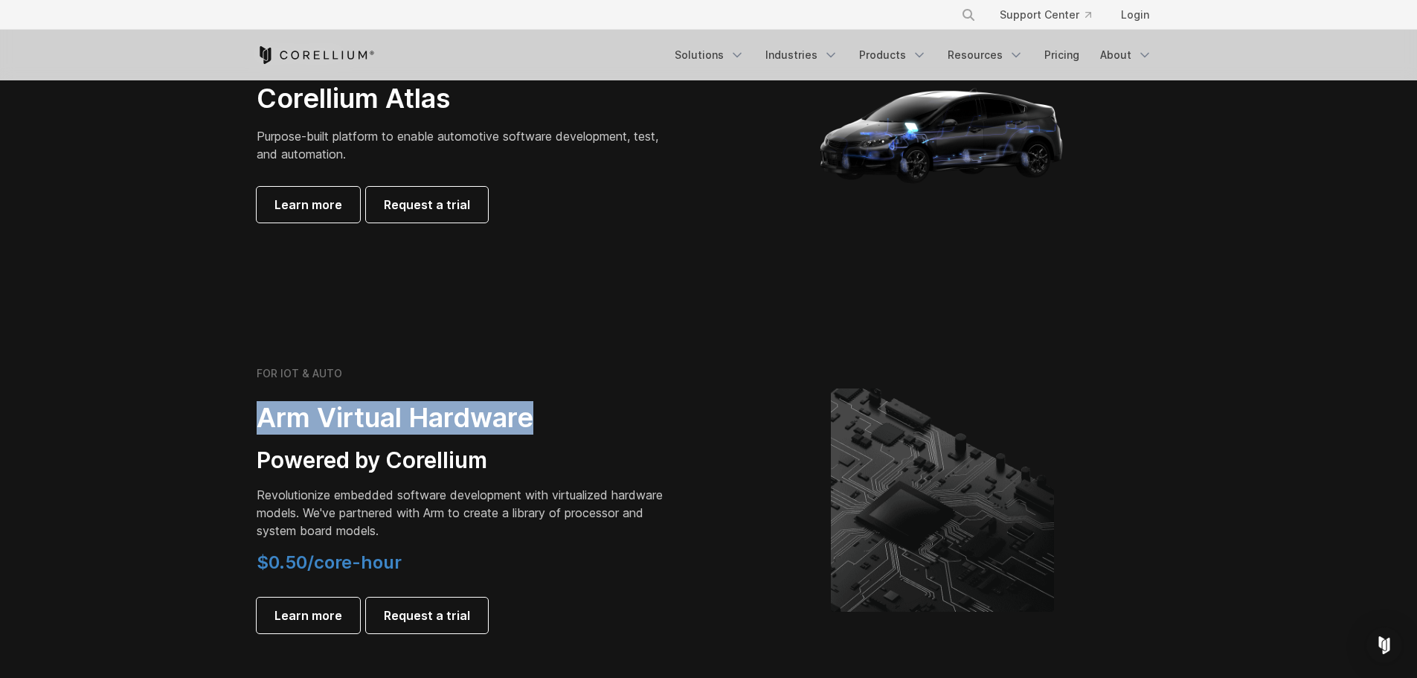
click at [554, 422] on h2 "Arm Virtual Hardware" at bounding box center [465, 417] width 417 height 33
drag, startPoint x: 257, startPoint y: 414, endPoint x: 568, endPoint y: 425, distance: 311.2
click at [568, 425] on h2 "Arm Virtual Hardware" at bounding box center [465, 417] width 417 height 33
drag, startPoint x: 261, startPoint y: 414, endPoint x: 306, endPoint y: 418, distance: 44.8
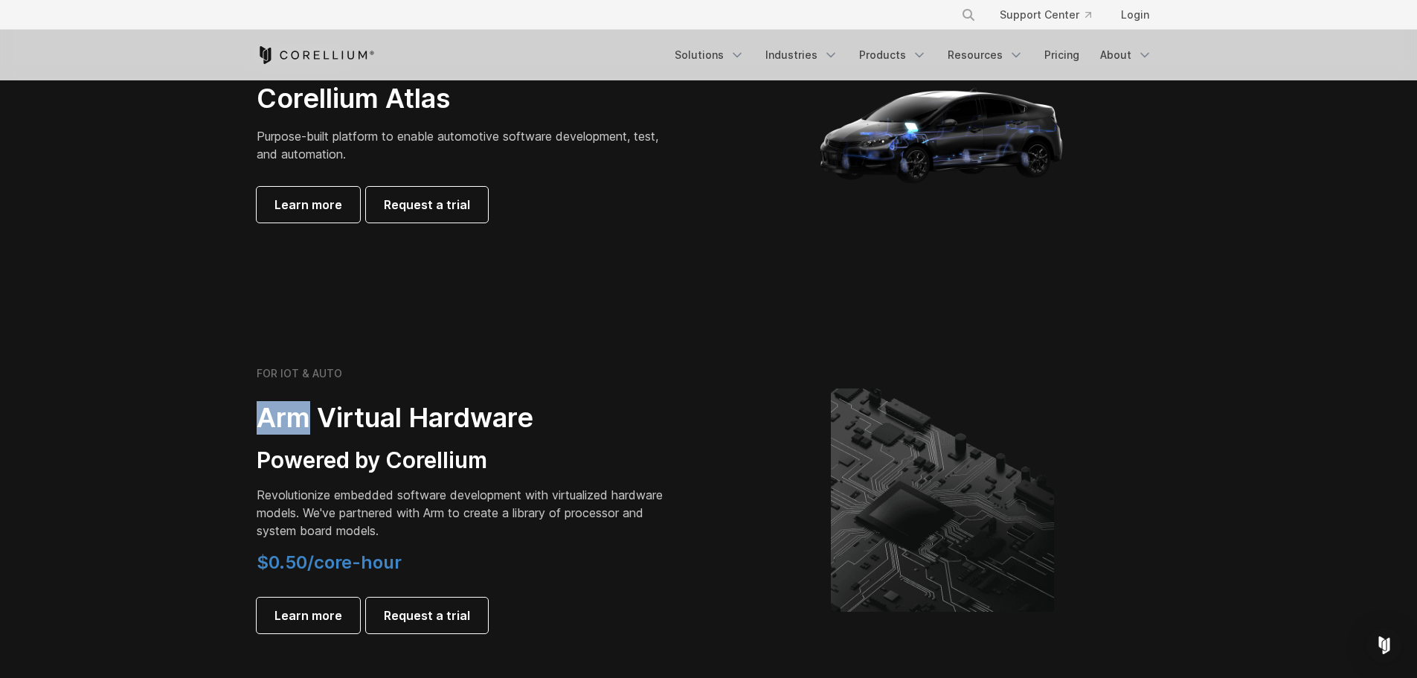
click at [306, 418] on h2 "Arm Virtual Hardware" at bounding box center [465, 417] width 417 height 33
drag, startPoint x: 245, startPoint y: 420, endPoint x: 577, endPoint y: 421, distance: 331.8
click at [577, 421] on div "FOR IOT & AUTO Arm Virtual Hardware Powered by Corellium Revolutionize embedded…" at bounding box center [475, 500] width 467 height 266
click at [536, 420] on h2 "Arm Virtual Hardware" at bounding box center [465, 417] width 417 height 33
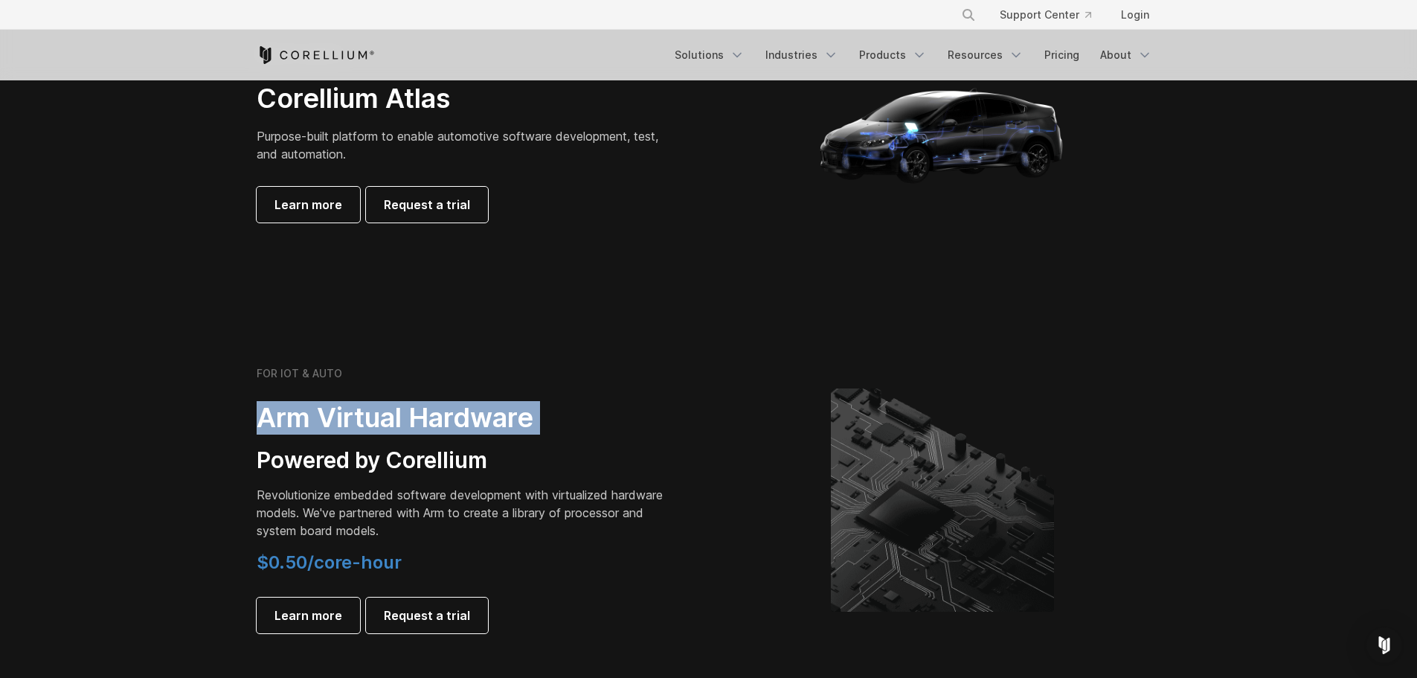
drag, startPoint x: 536, startPoint y: 420, endPoint x: 239, endPoint y: 411, distance: 297.0
click at [239, 411] on section "FOR IOT & AUTO Arm Virtual Hardware Powered by Corellium Revolutionize embedded…" at bounding box center [708, 511] width 1417 height 385
click at [272, 420] on h2 "Arm Virtual Hardware" at bounding box center [465, 417] width 417 height 33
drag, startPoint x: 261, startPoint y: 420, endPoint x: 590, endPoint y: 423, distance: 328.9
click at [590, 423] on h2 "Arm Virtual Hardware" at bounding box center [465, 417] width 417 height 33
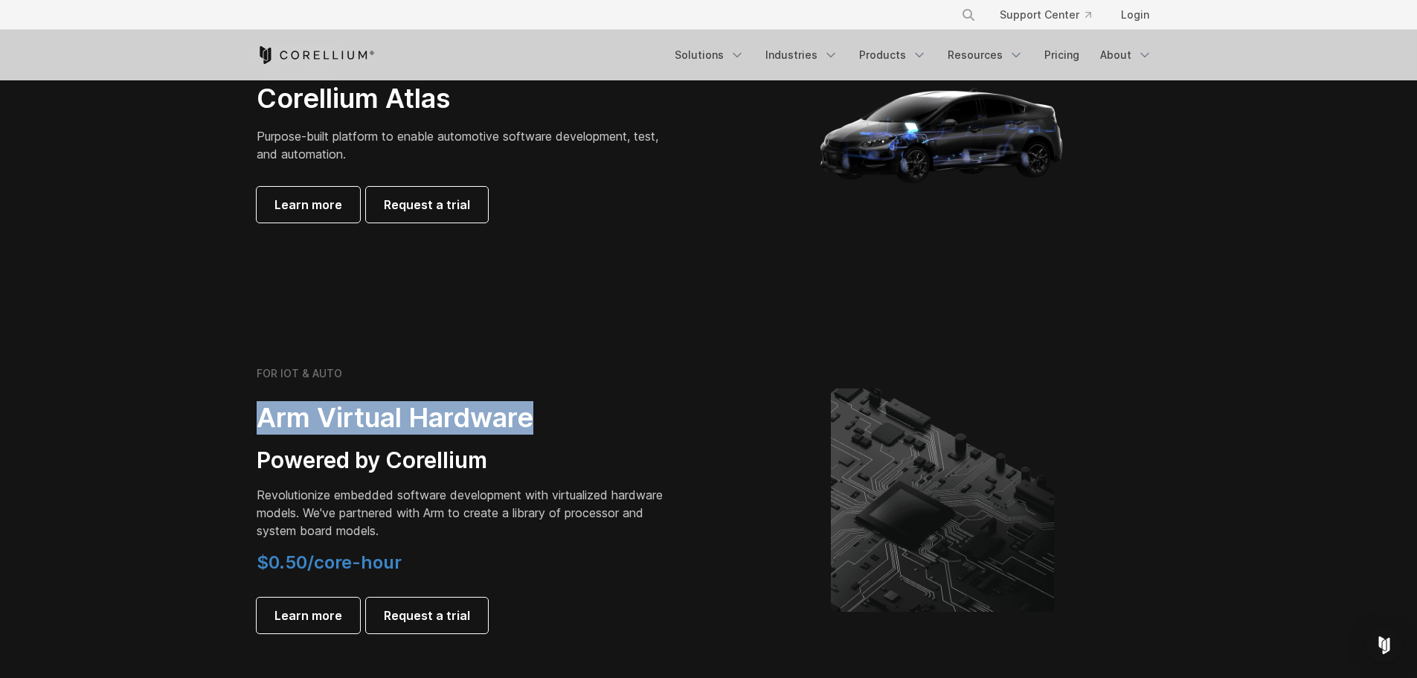
click at [560, 423] on h2 "Arm Virtual Hardware" at bounding box center [465, 417] width 417 height 33
drag, startPoint x: 257, startPoint y: 415, endPoint x: 536, endPoint y: 425, distance: 278.4
click at [536, 425] on h2 "Arm Virtual Hardware" at bounding box center [465, 417] width 417 height 33
drag, startPoint x: 257, startPoint y: 417, endPoint x: 554, endPoint y: 430, distance: 297.9
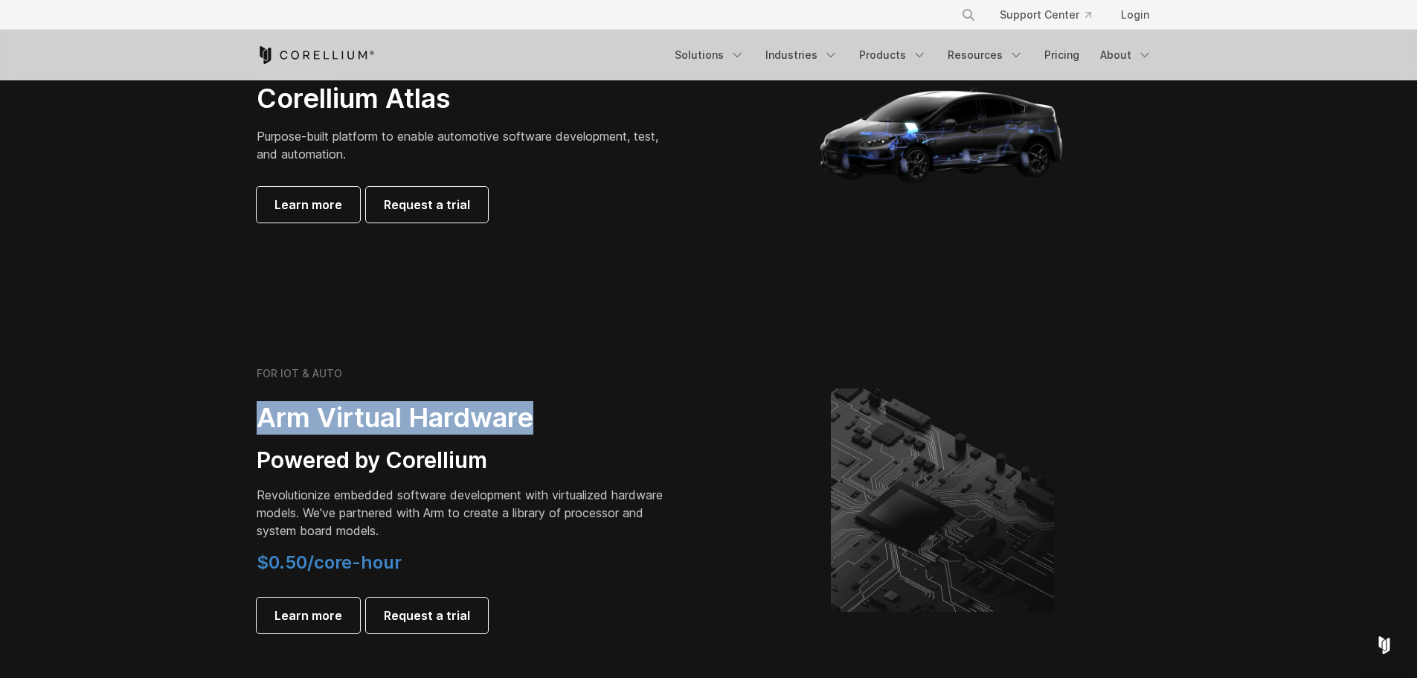
click at [554, 430] on h2 "Arm Virtual Hardware" at bounding box center [465, 417] width 417 height 33
click at [160, 310] on section "FOR IOT & AUTO Corellium Atlas Purpose-built platform to enable automotive soft…" at bounding box center [708, 140] width 1417 height 357
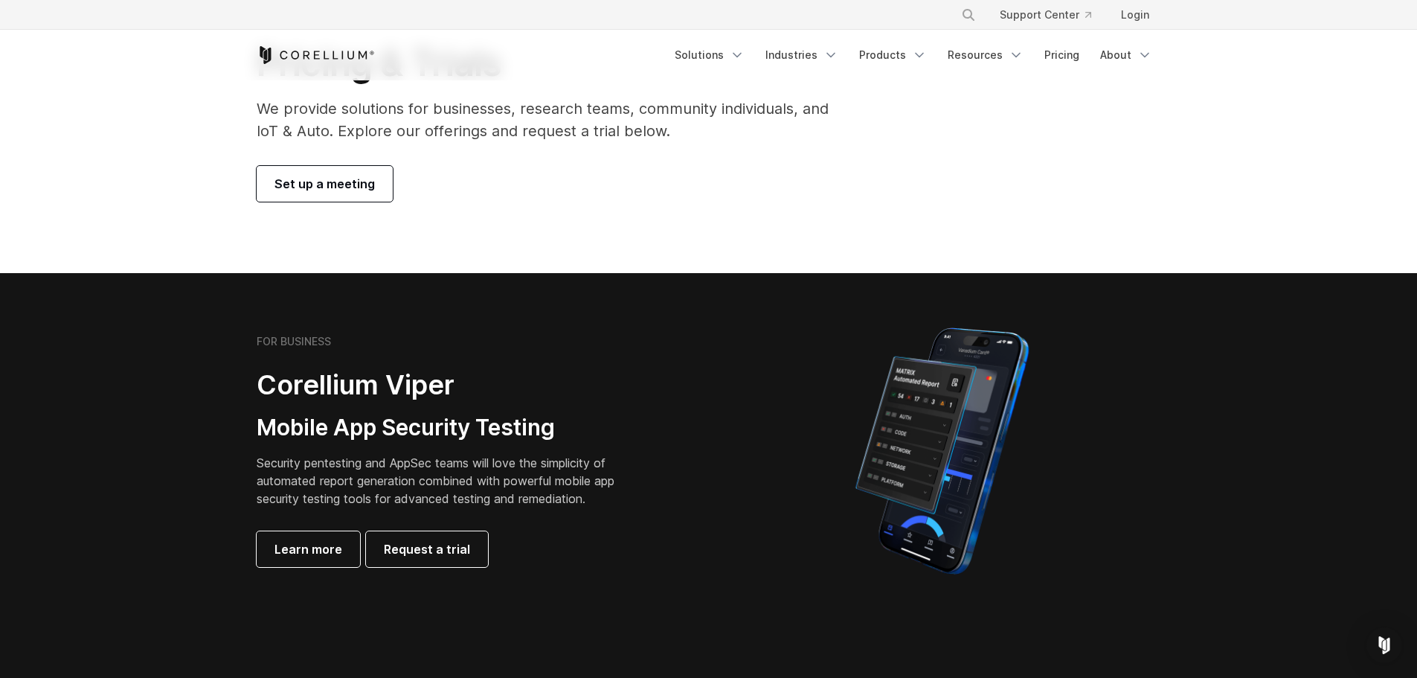
scroll to position [0, 0]
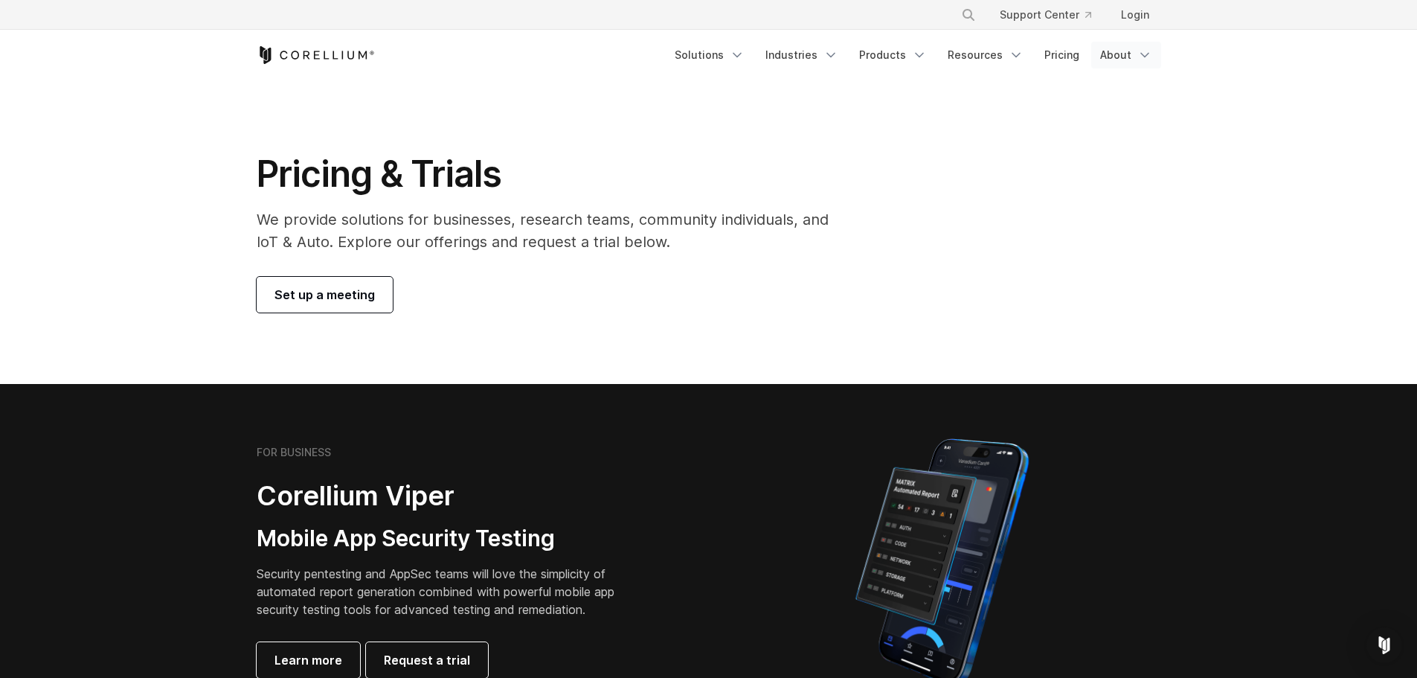
click at [1120, 65] on link "About" at bounding box center [1126, 55] width 70 height 27
click at [817, 57] on link "Industries" at bounding box center [802, 55] width 91 height 27
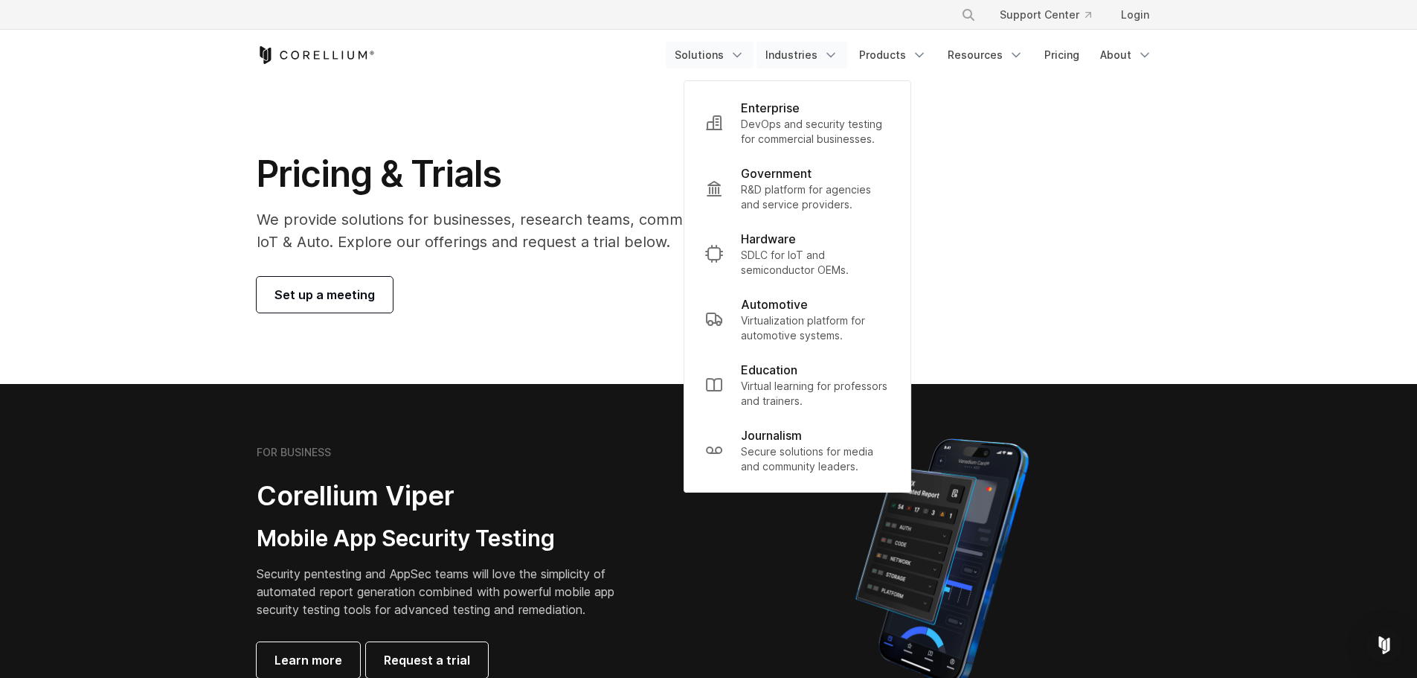
click at [715, 52] on link "Solutions" at bounding box center [710, 55] width 88 height 27
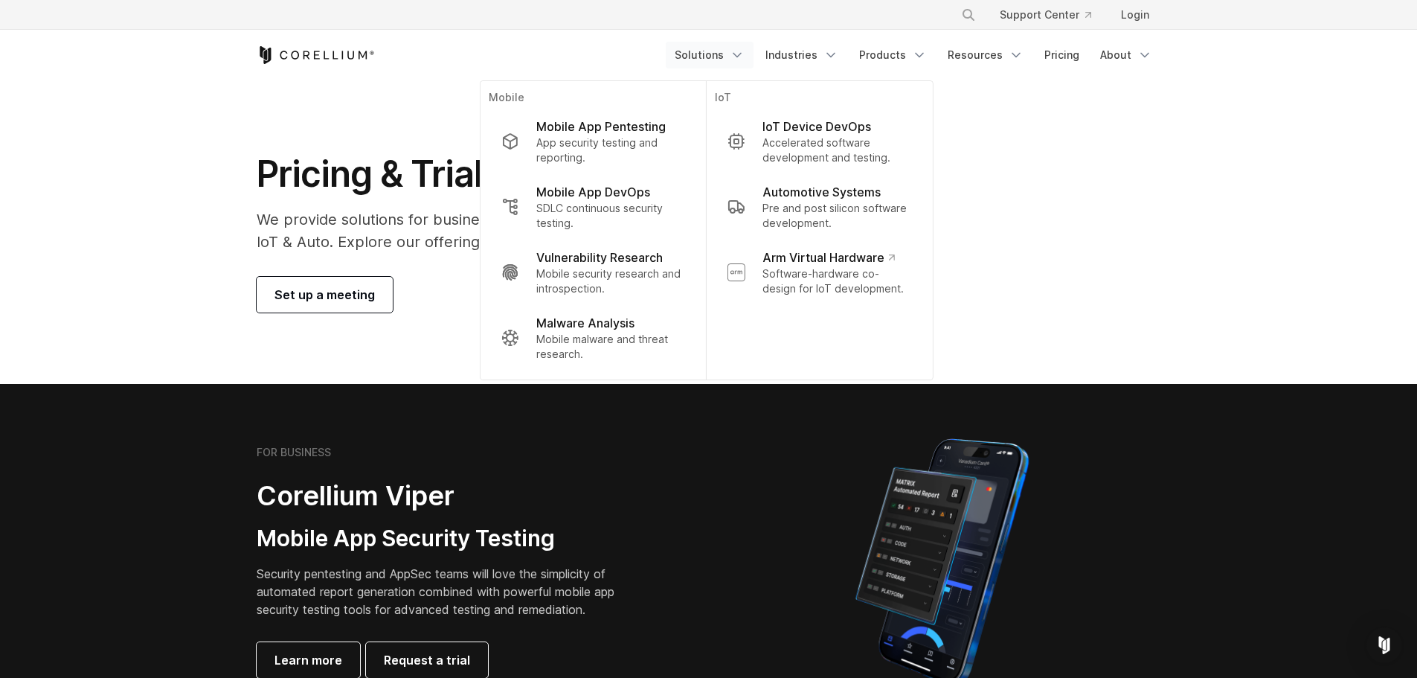
click at [40, 229] on section "Pricing & Trials We provide solutions for businesses, research teams, community…" at bounding box center [708, 232] width 1417 height 304
